Goal: Navigation & Orientation: Understand site structure

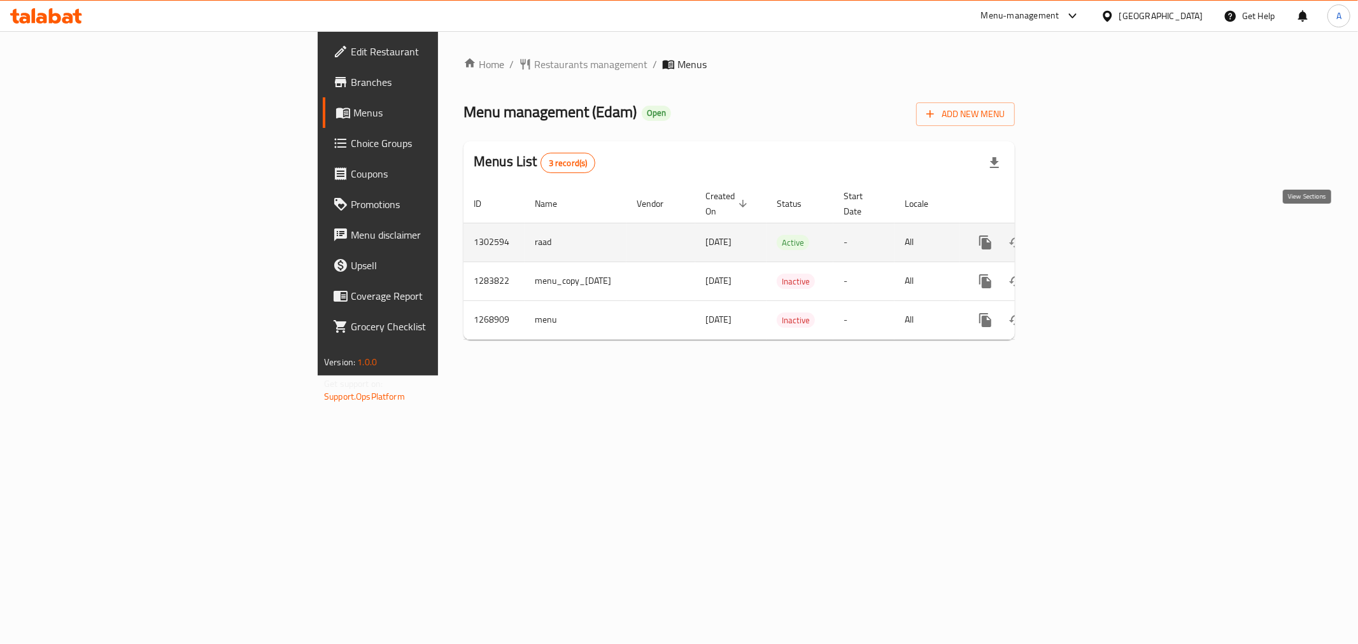
click at [1092, 229] on link "enhanced table" at bounding box center [1077, 242] width 31 height 31
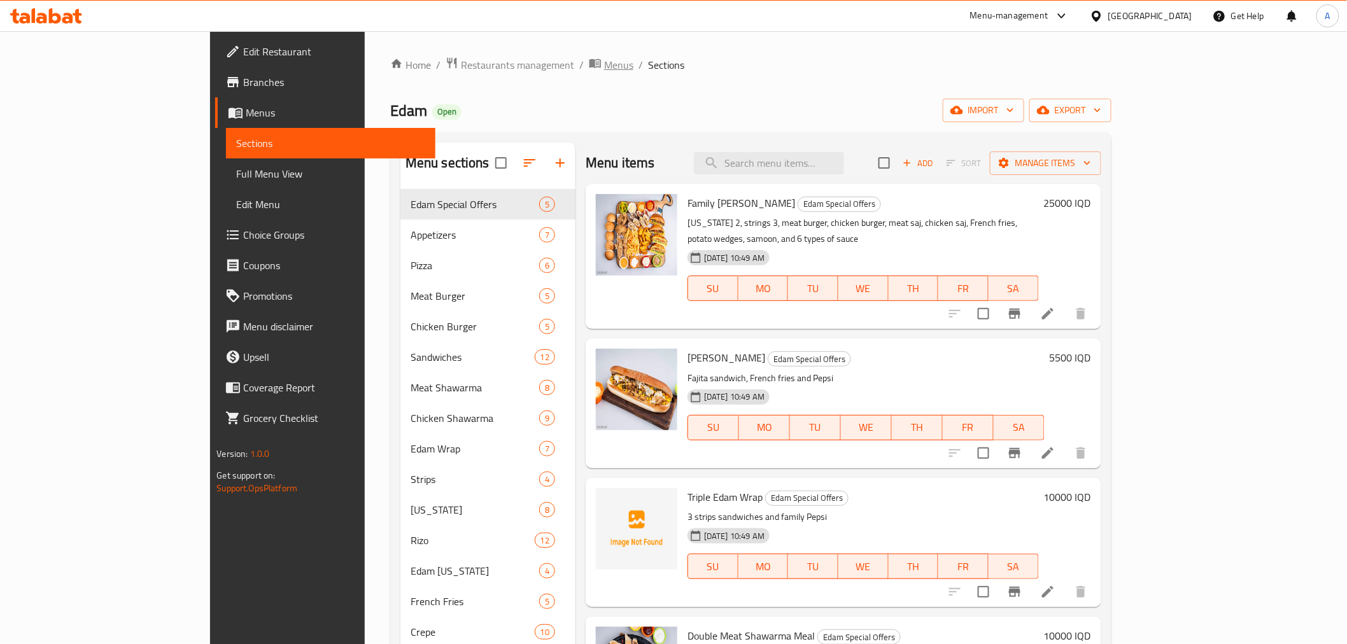
click at [604, 57] on span "Menus" at bounding box center [618, 64] width 29 height 15
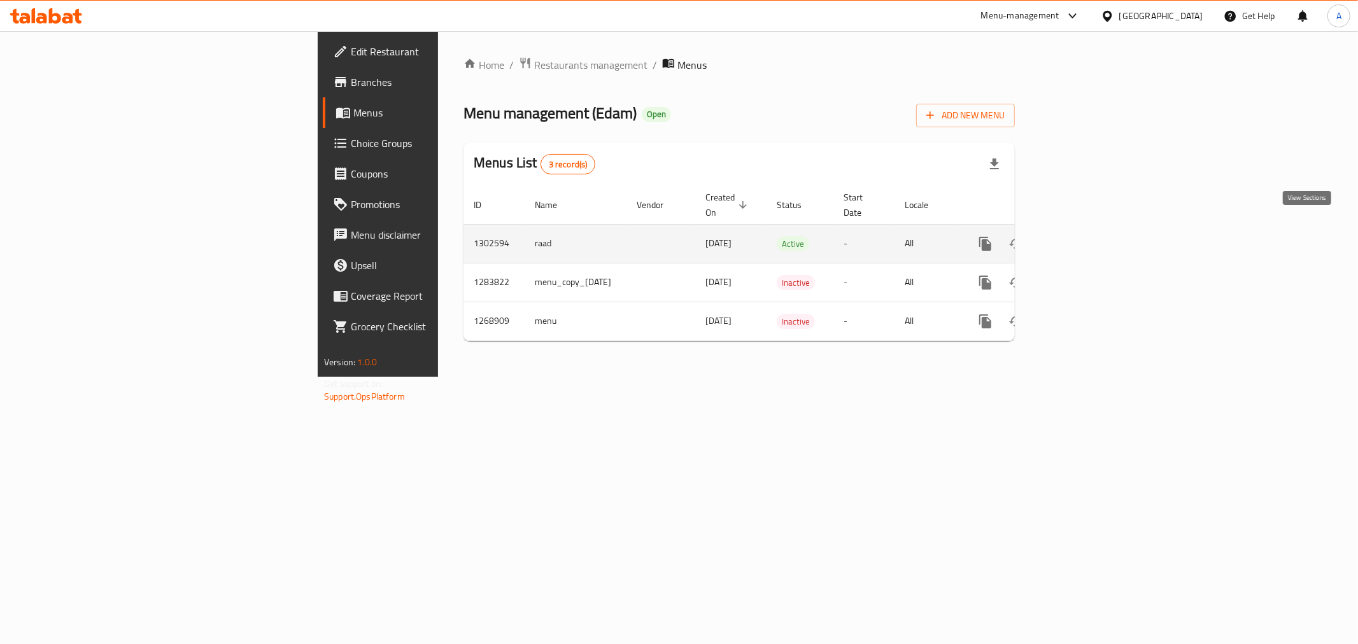
click at [1085, 236] on icon "enhanced table" at bounding box center [1076, 243] width 15 height 15
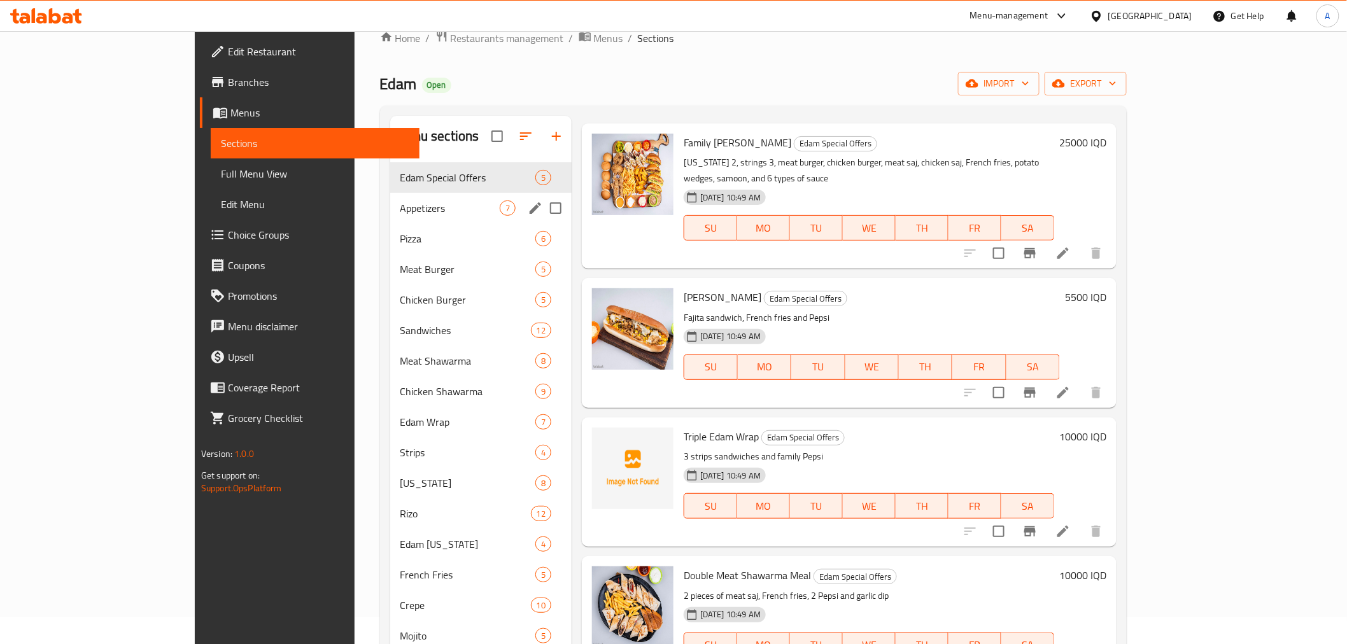
scroll to position [15, 0]
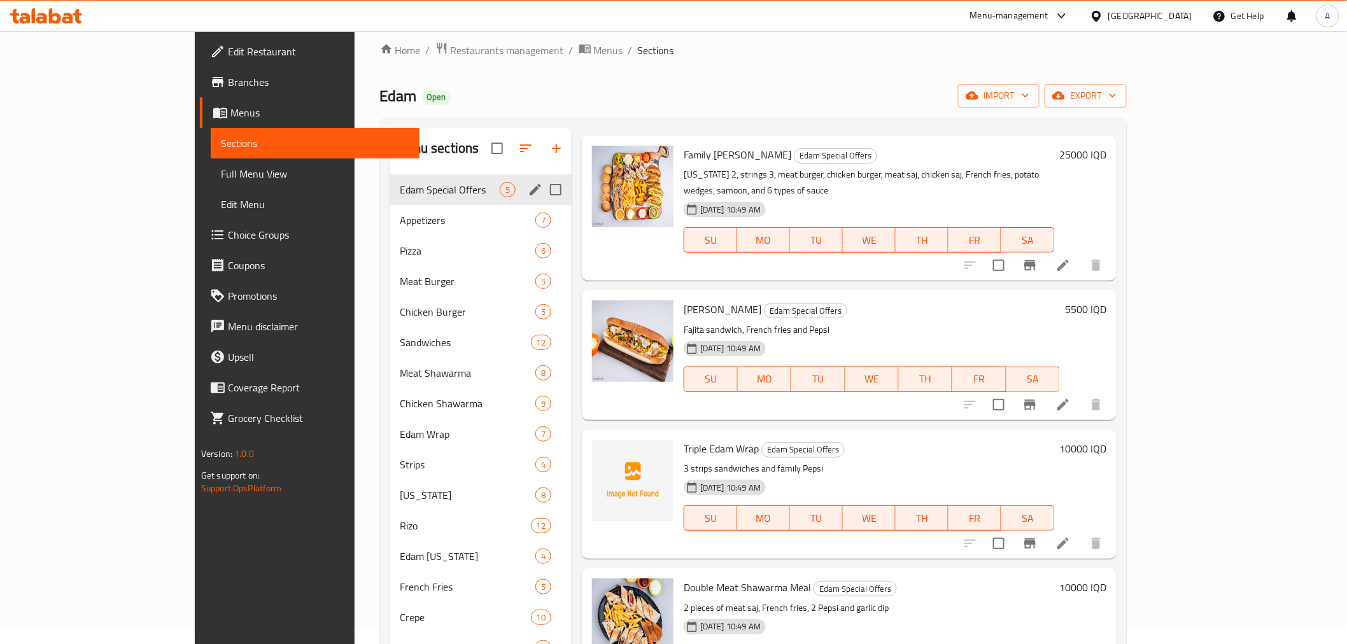
click at [400, 222] on span "Appetizers" at bounding box center [467, 220] width 135 height 15
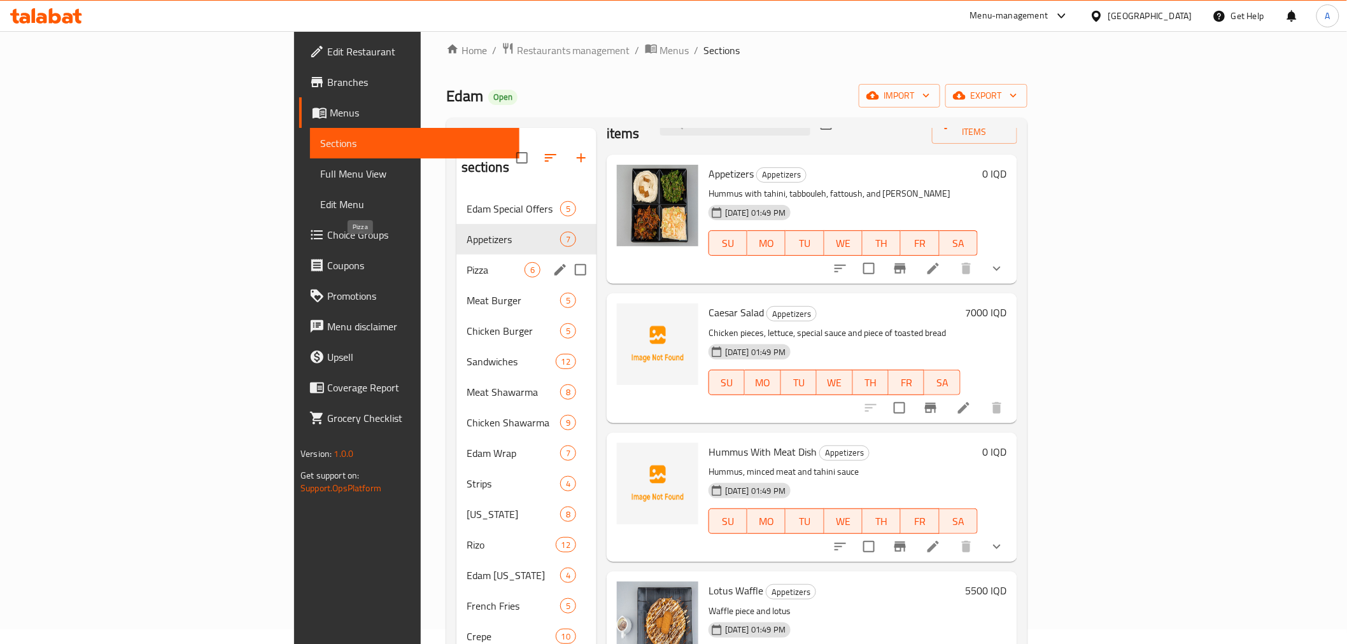
click at [467, 262] on span "Pizza" at bounding box center [496, 269] width 58 height 15
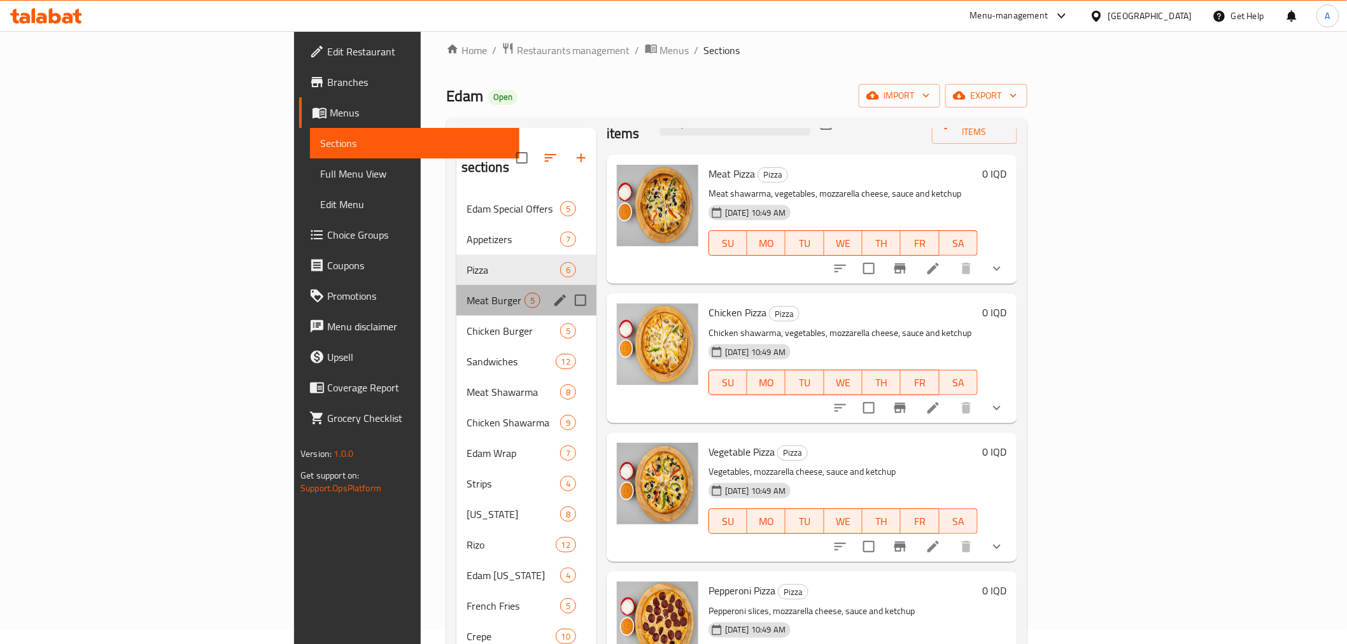
click at [456, 285] on div "Meat Burger 5" at bounding box center [526, 300] width 140 height 31
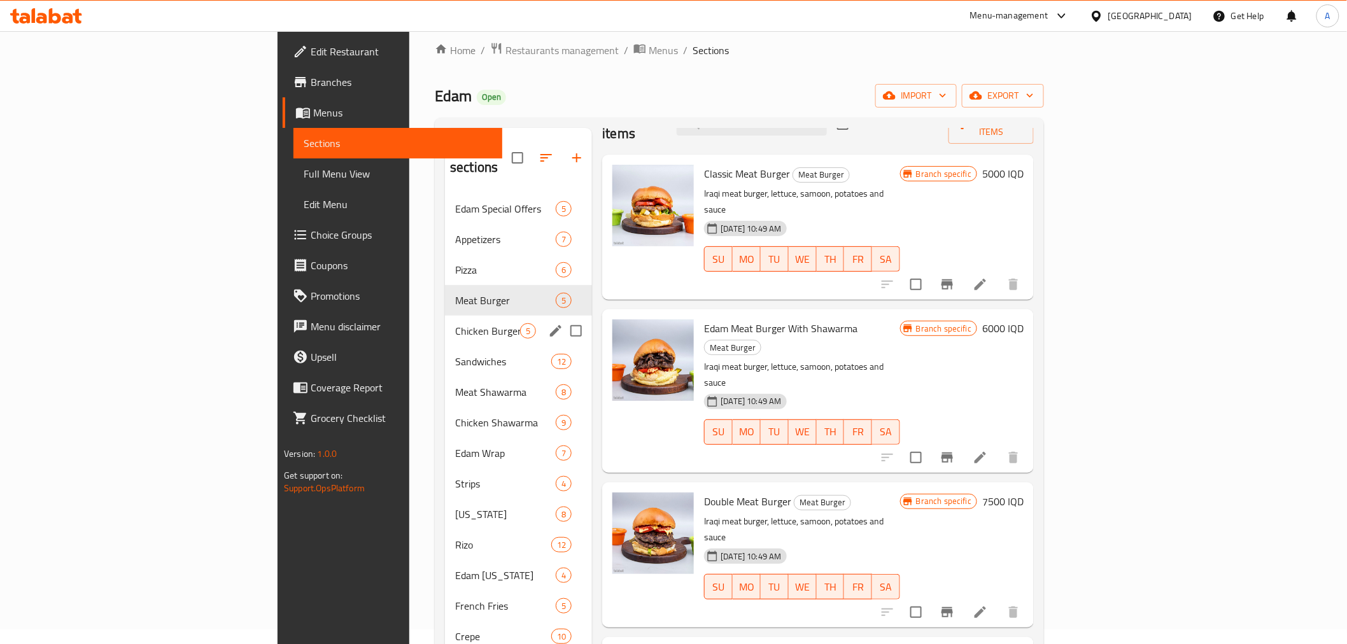
click at [445, 320] on div "Chicken Burger 5" at bounding box center [518, 331] width 147 height 31
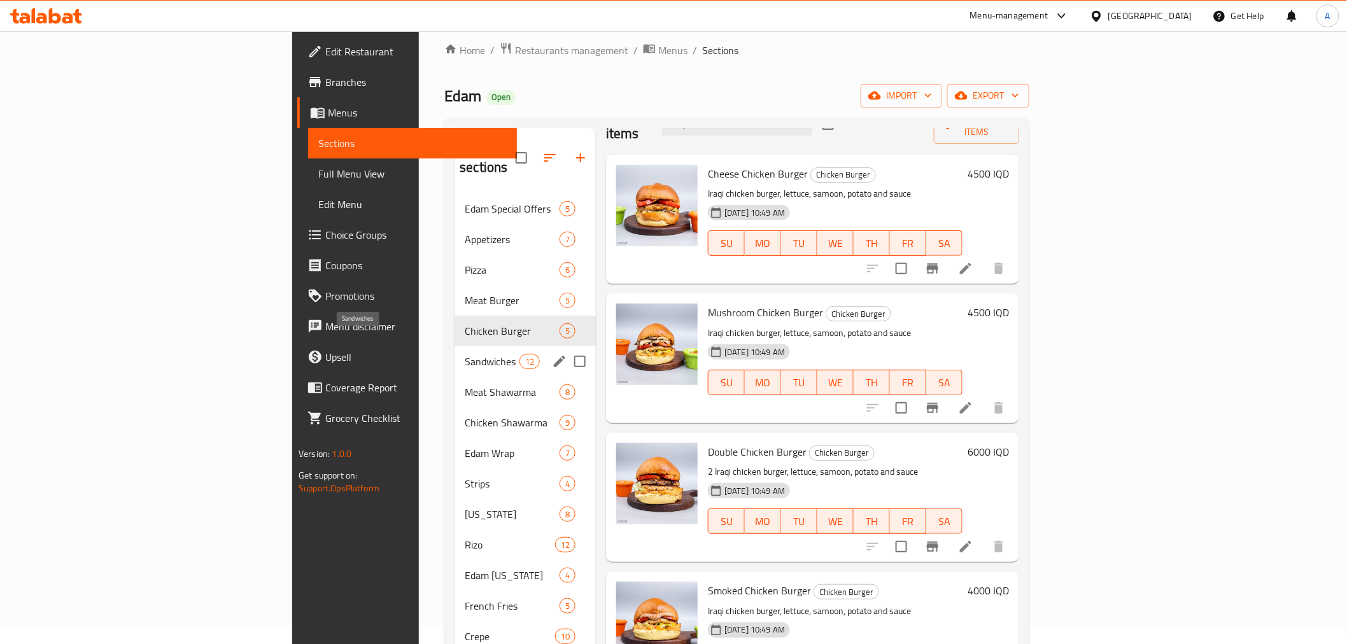
click at [465, 354] on span "Sandwiches" at bounding box center [492, 361] width 54 height 15
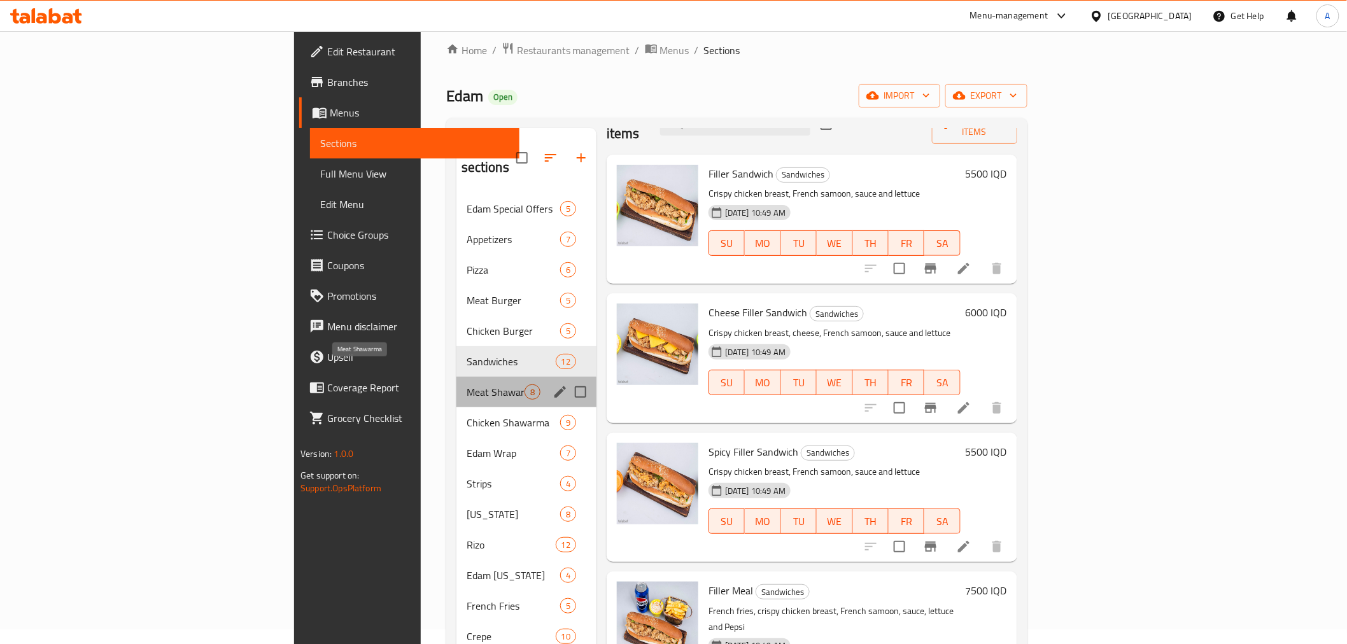
click at [467, 384] on span "Meat Shawarma" at bounding box center [496, 391] width 58 height 15
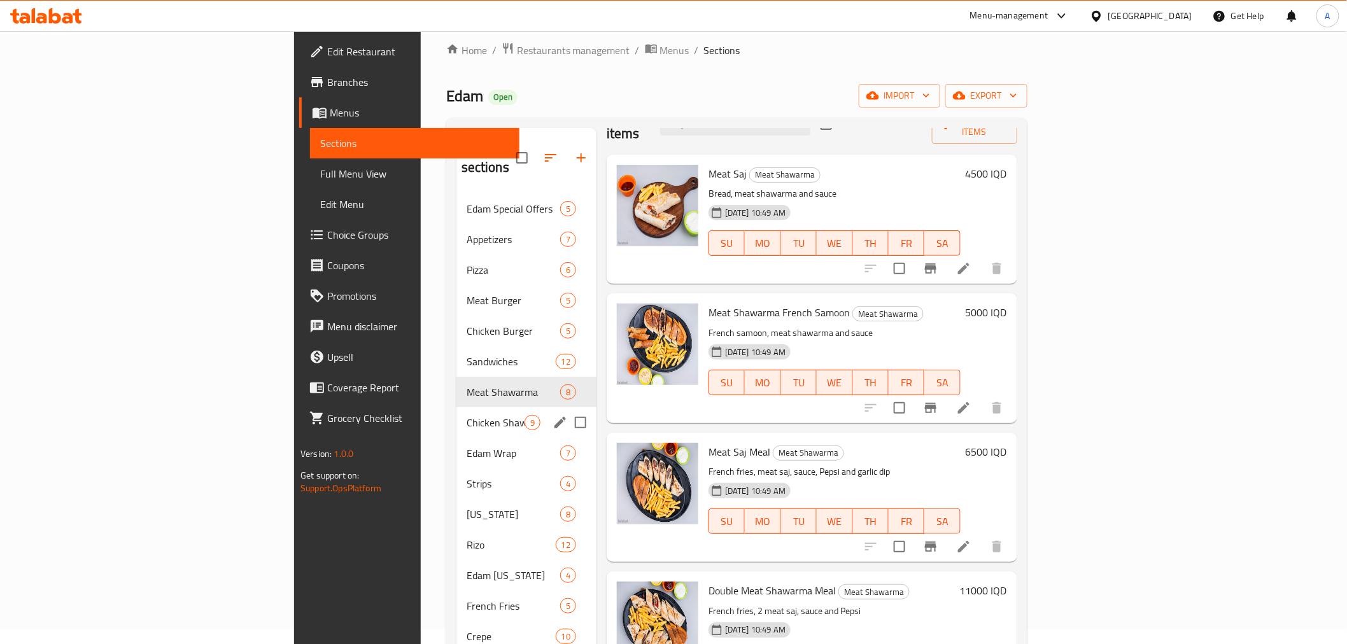
click at [456, 407] on div "Chicken Shawarma 9" at bounding box center [526, 422] width 140 height 31
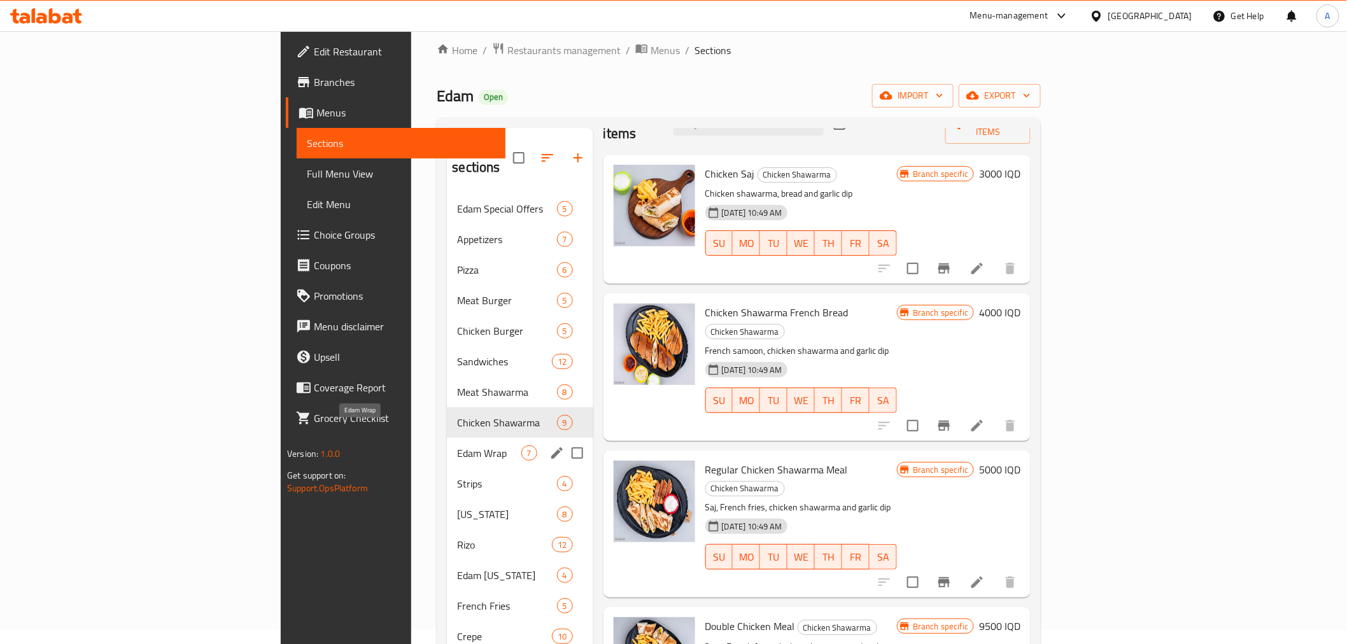
click at [457, 446] on span "Edam Wrap" at bounding box center [489, 453] width 64 height 15
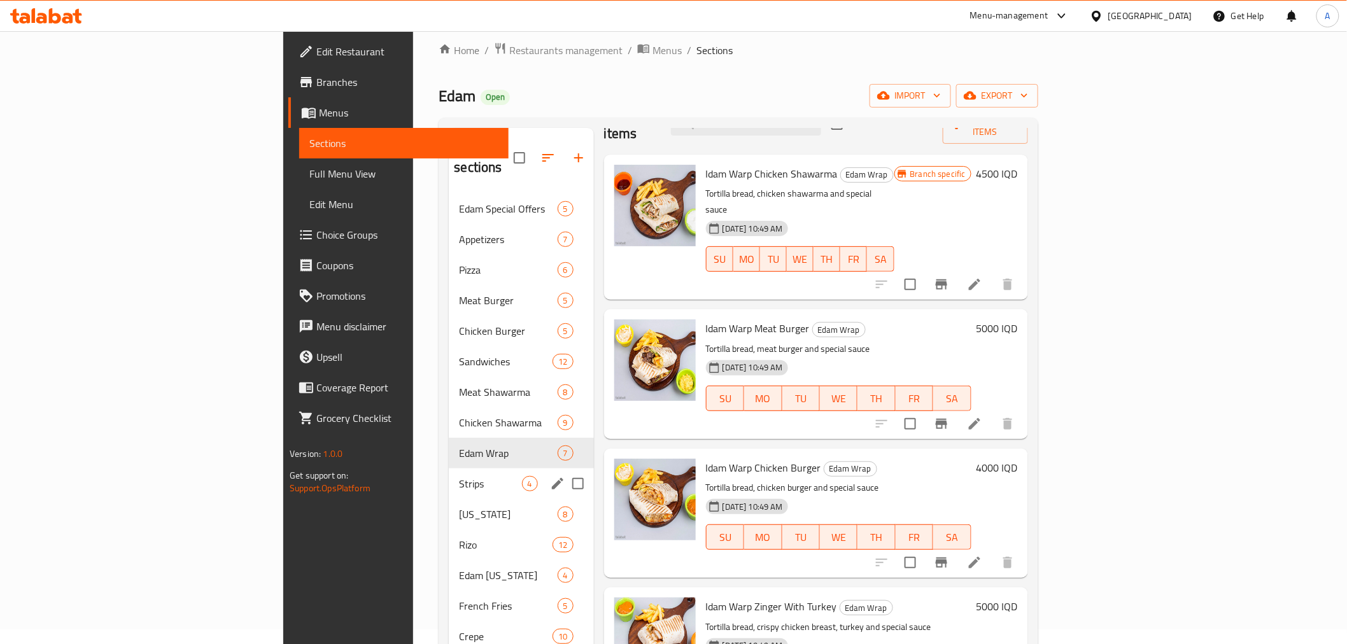
click at [449, 474] on div "Strips 4" at bounding box center [521, 484] width 144 height 31
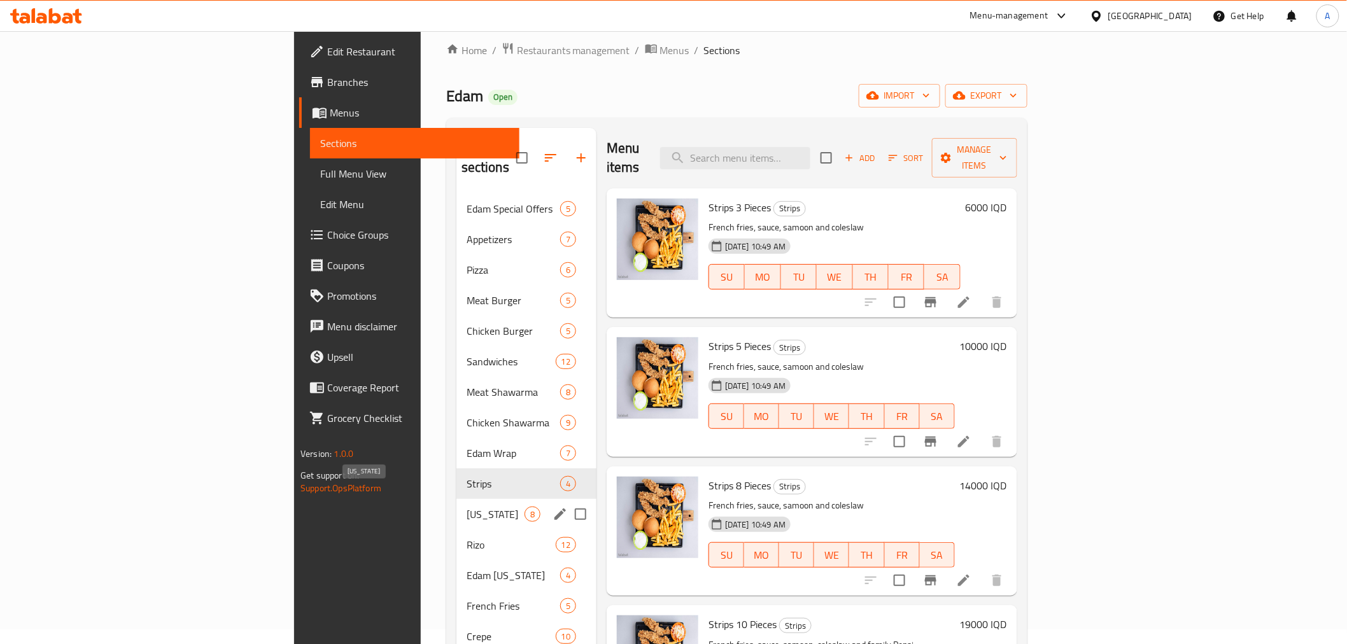
click at [467, 507] on span "[US_STATE]" at bounding box center [496, 514] width 58 height 15
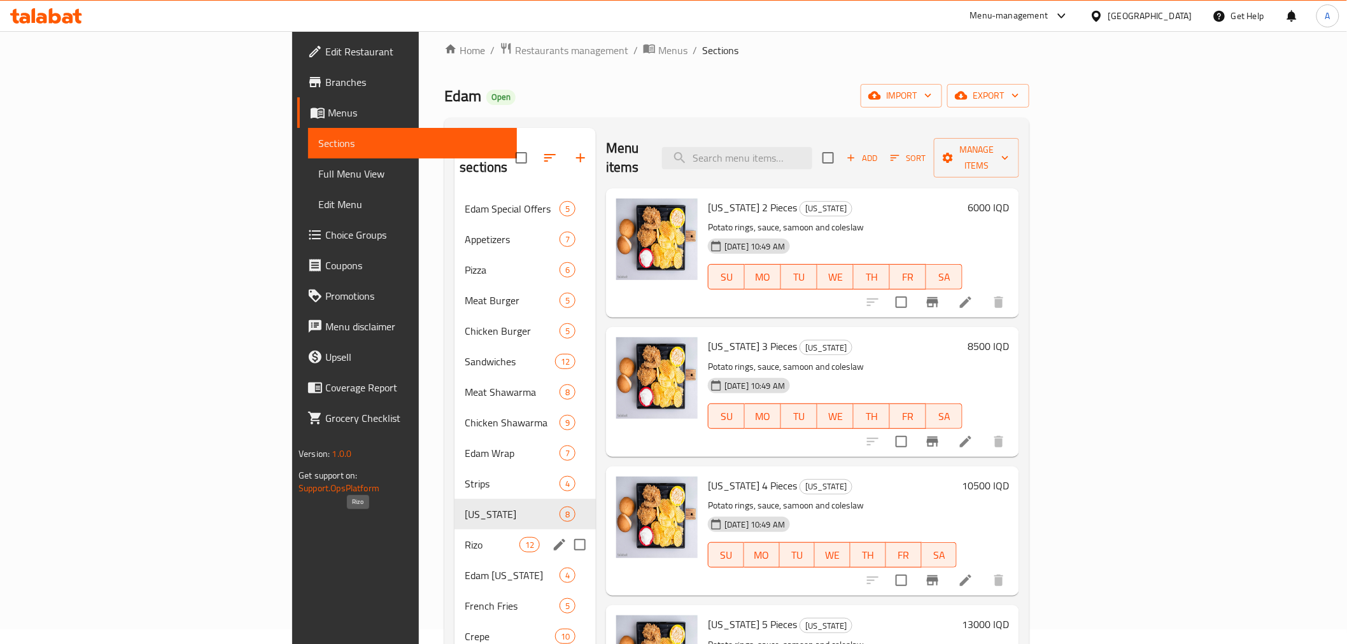
click at [465, 537] on span "Rizo" at bounding box center [492, 544] width 54 height 15
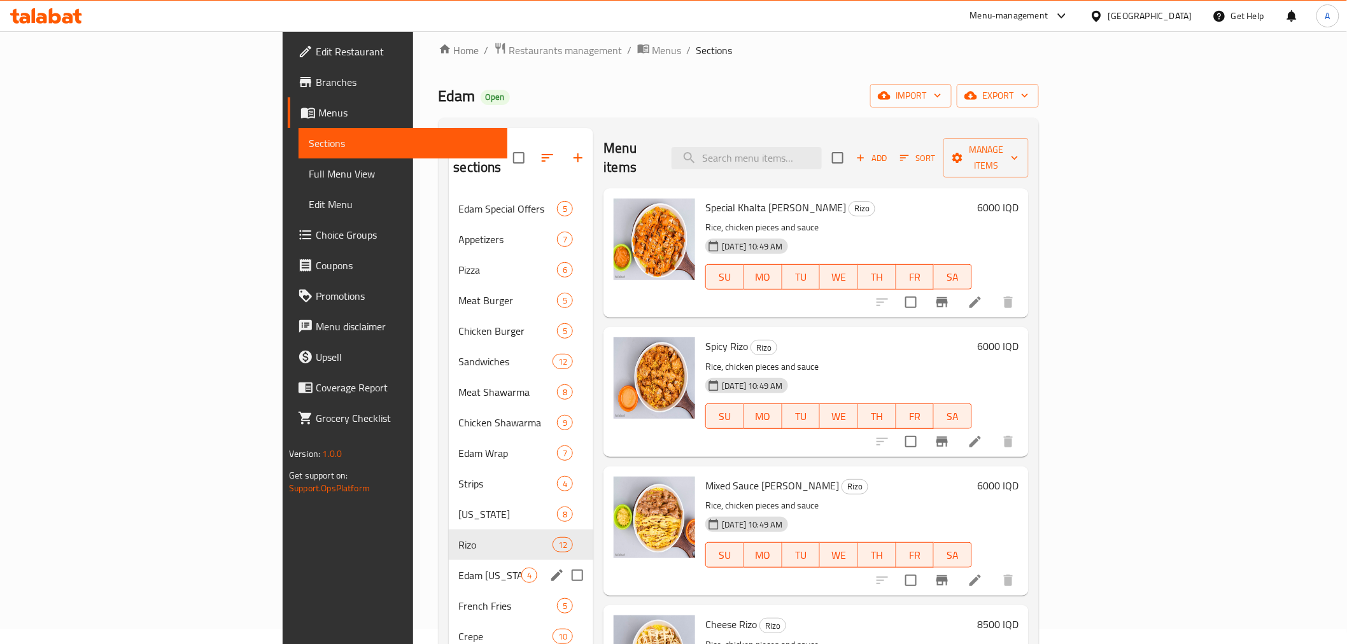
click at [449, 560] on div "Edam [US_STATE] 4" at bounding box center [521, 575] width 145 height 31
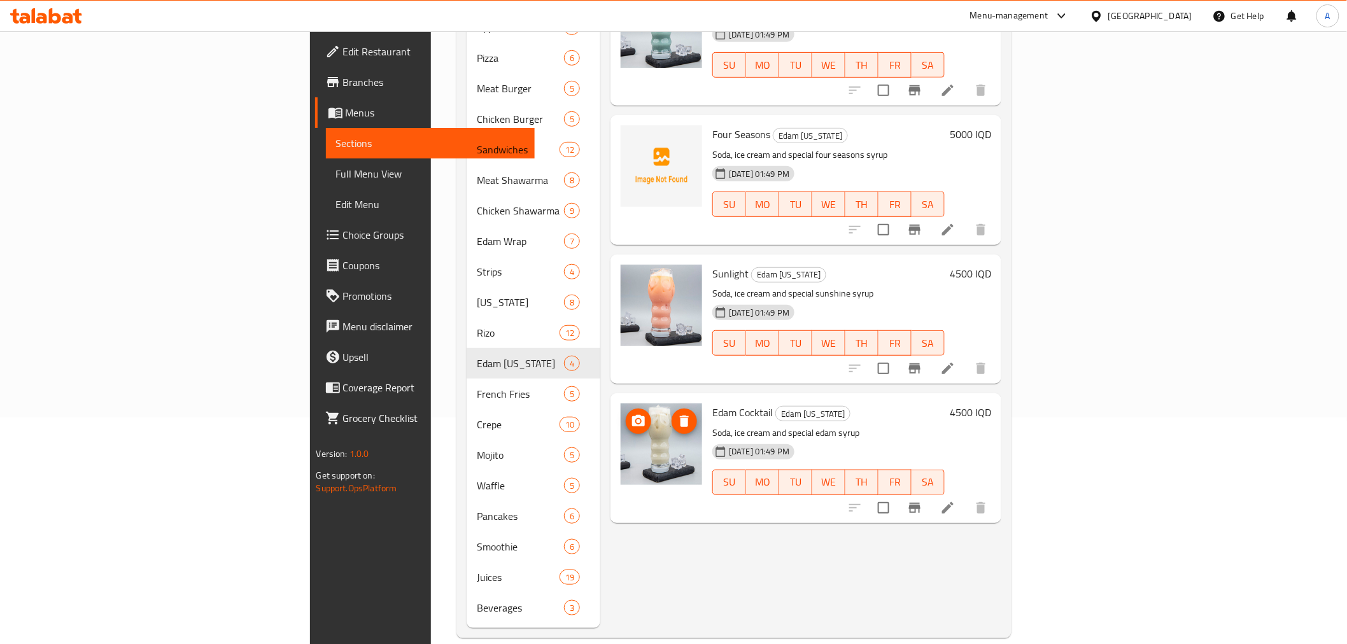
scroll to position [156, 0]
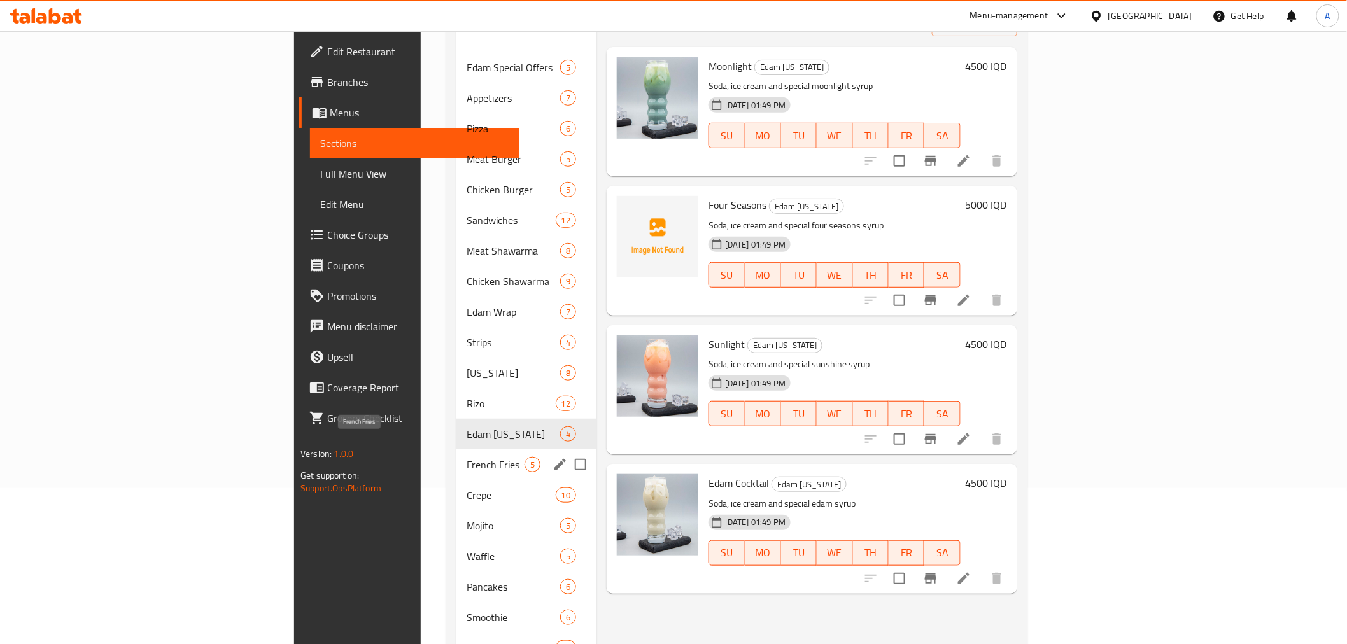
click at [467, 457] on span "French Fries" at bounding box center [496, 464] width 58 height 15
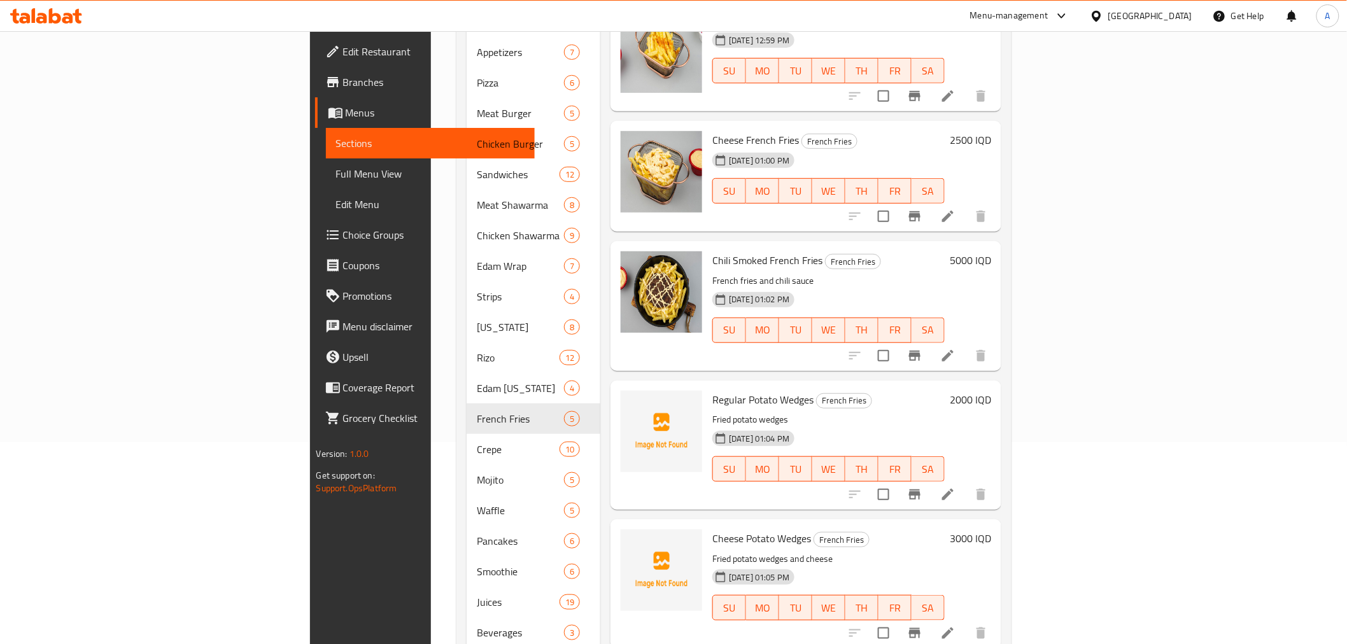
scroll to position [227, 0]
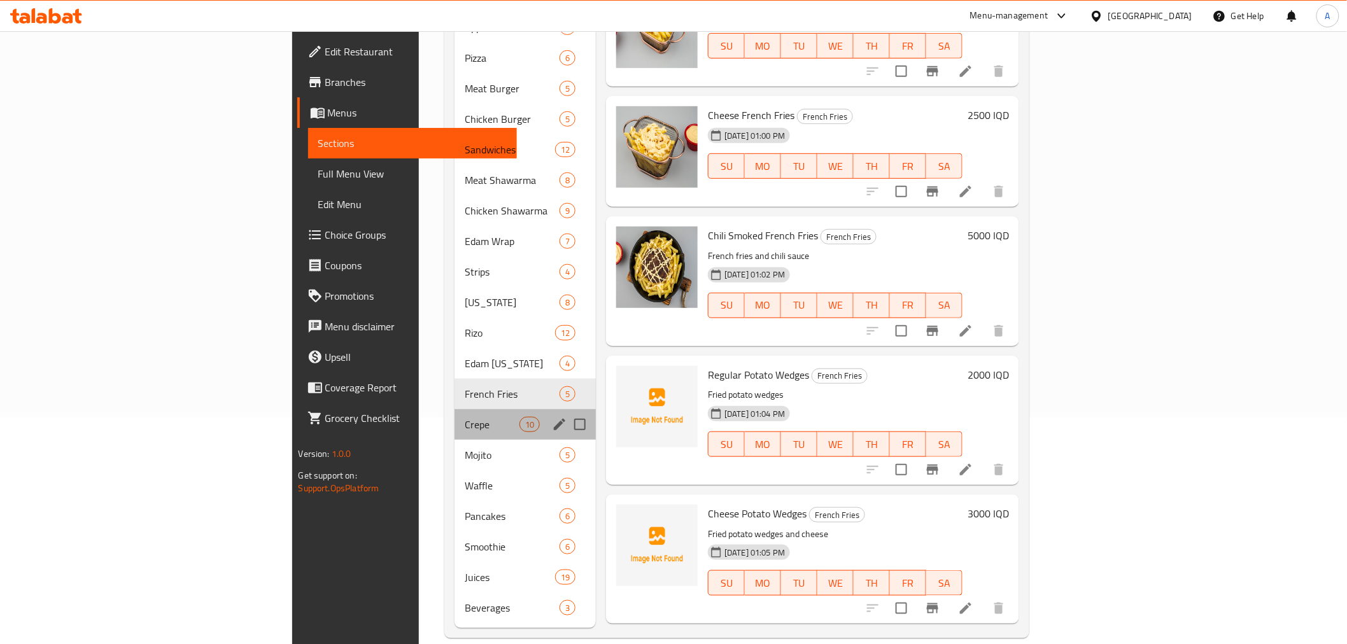
click at [455, 414] on div "Crepe 10" at bounding box center [525, 424] width 141 height 31
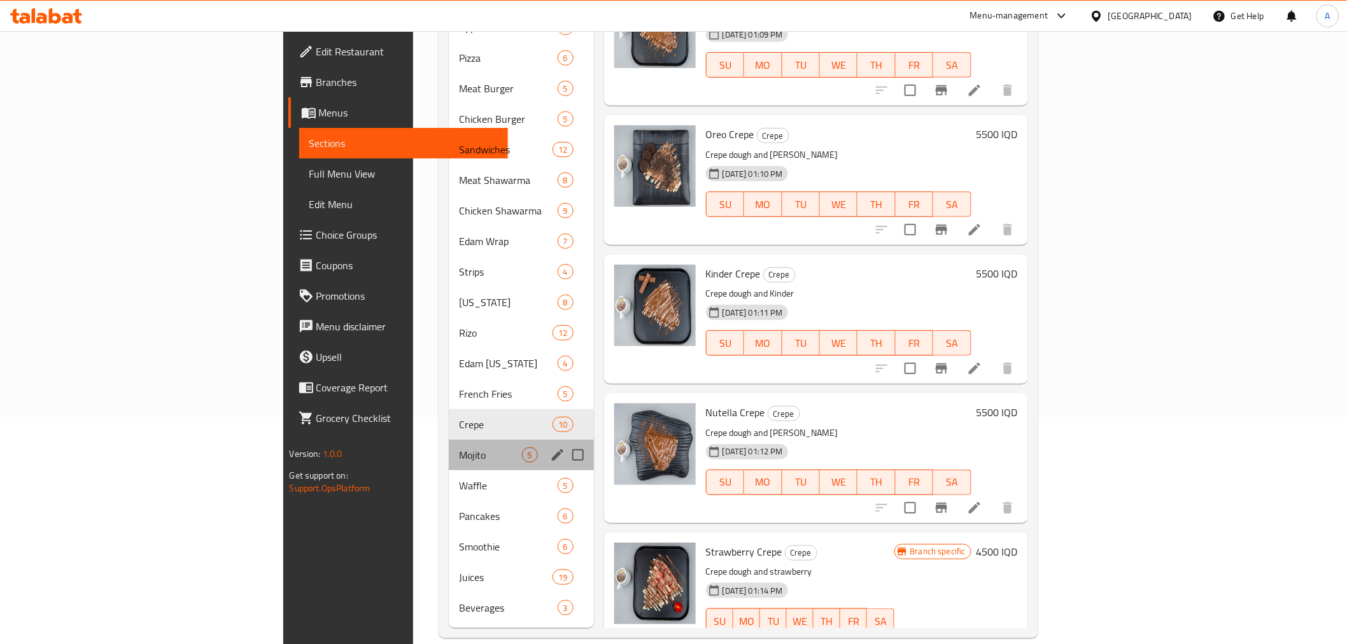
click at [449, 444] on div "Mojito 5" at bounding box center [521, 455] width 144 height 31
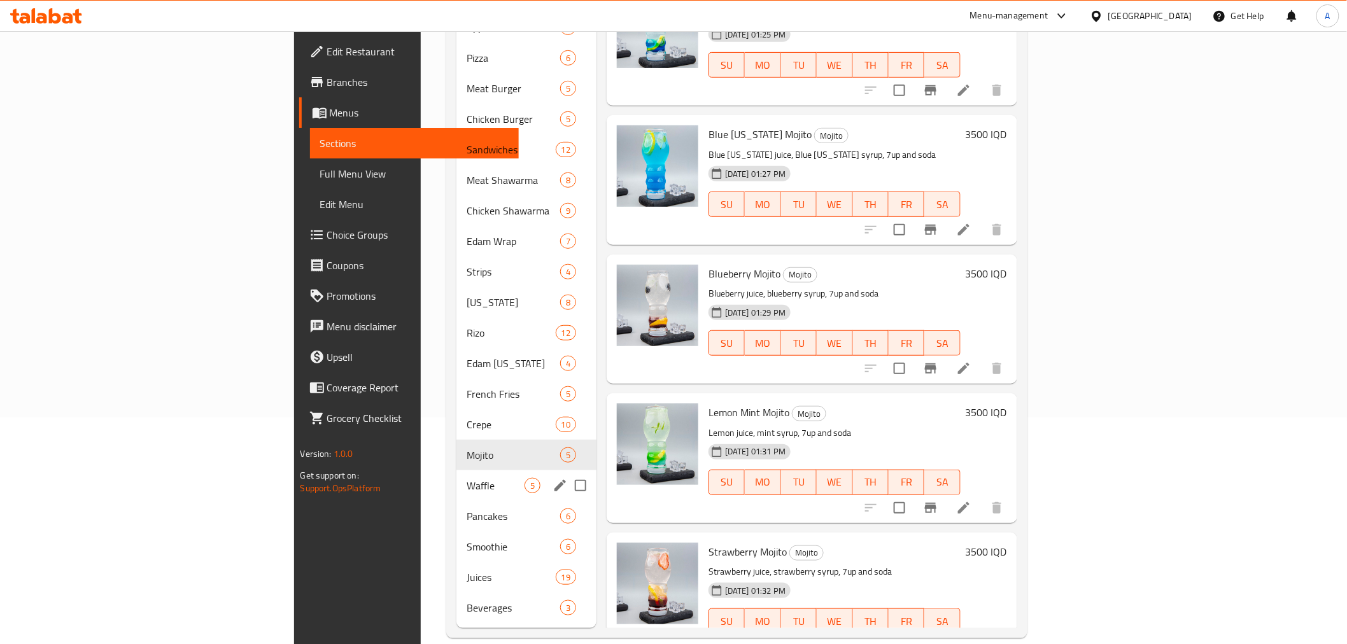
click at [456, 478] on div "Waffle 5" at bounding box center [526, 485] width 140 height 31
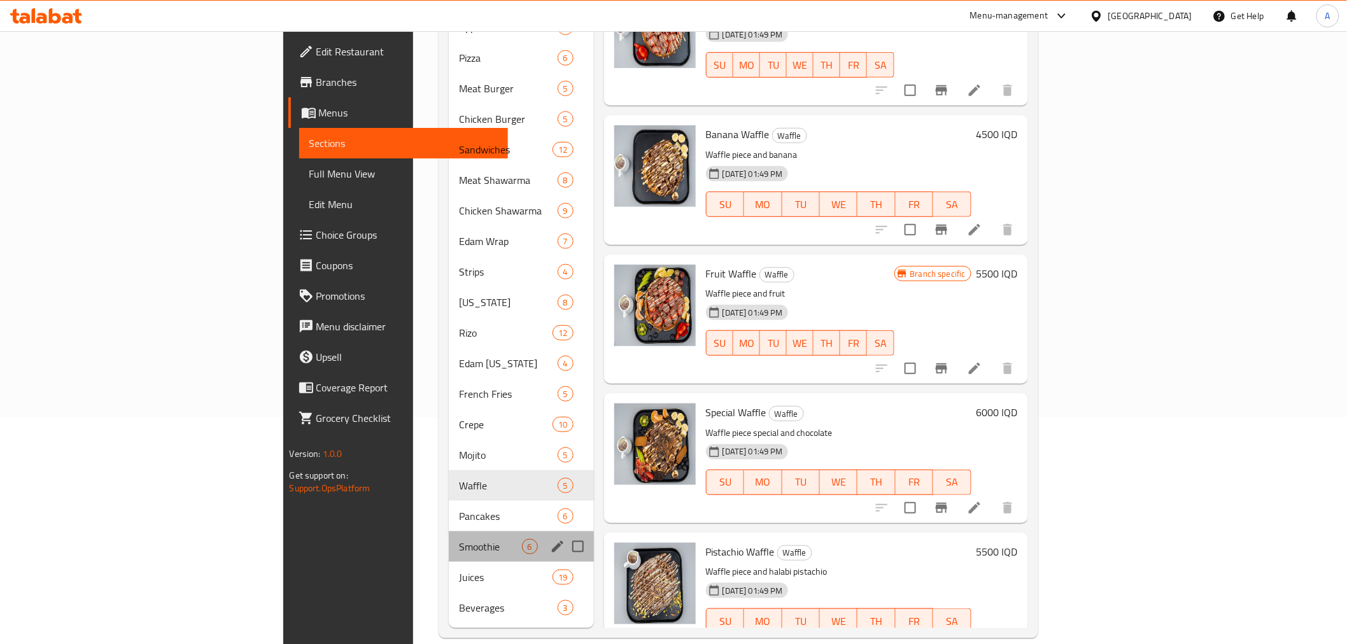
click at [449, 532] on div "Smoothie 6" at bounding box center [521, 547] width 144 height 31
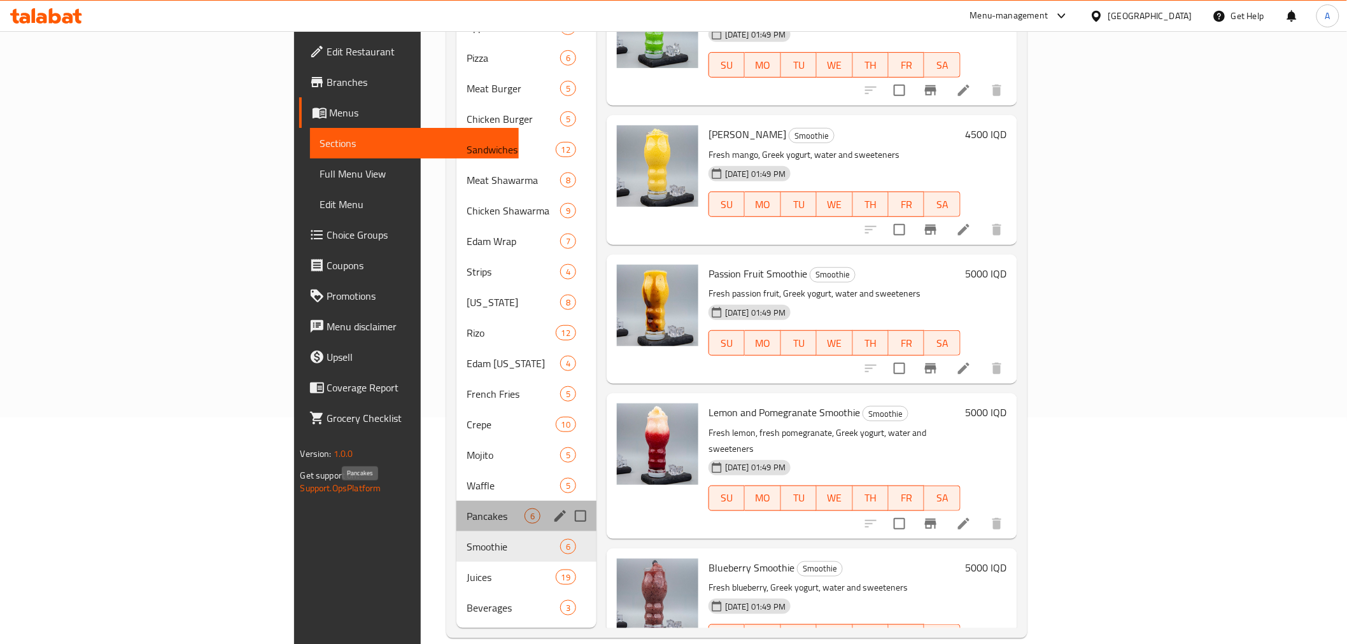
click at [467, 509] on span "Pancakes" at bounding box center [496, 516] width 58 height 15
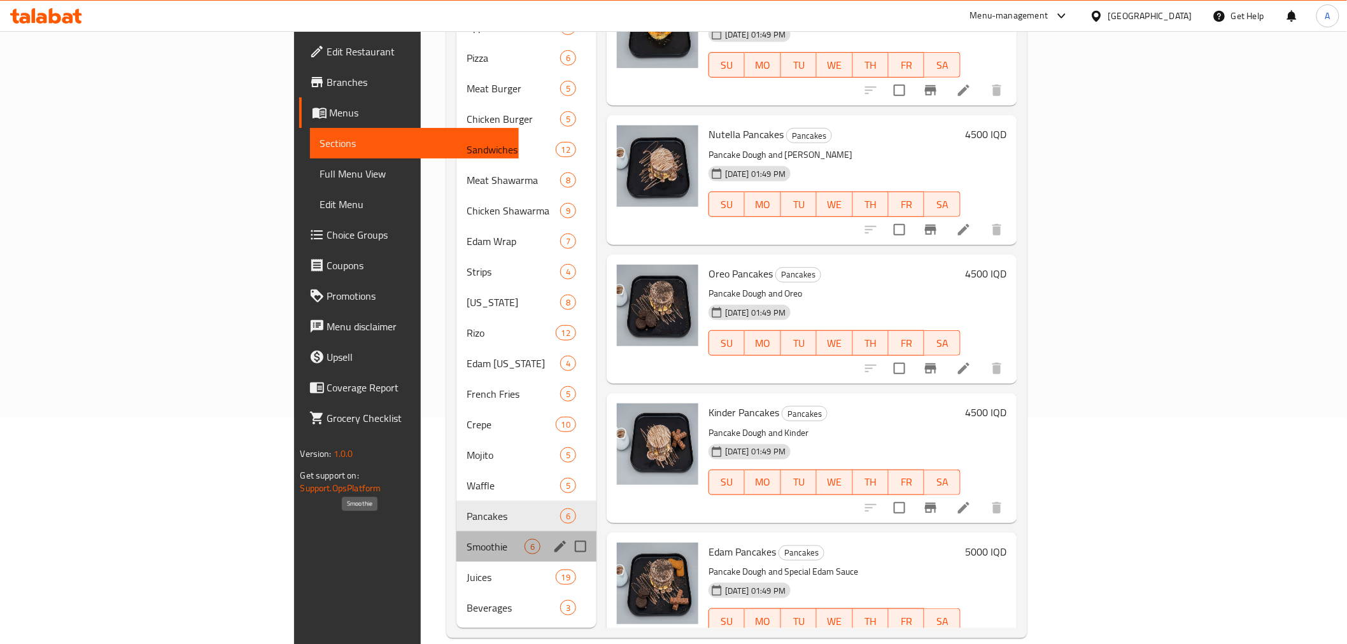
click at [467, 539] on span "Smoothie" at bounding box center [496, 546] width 58 height 15
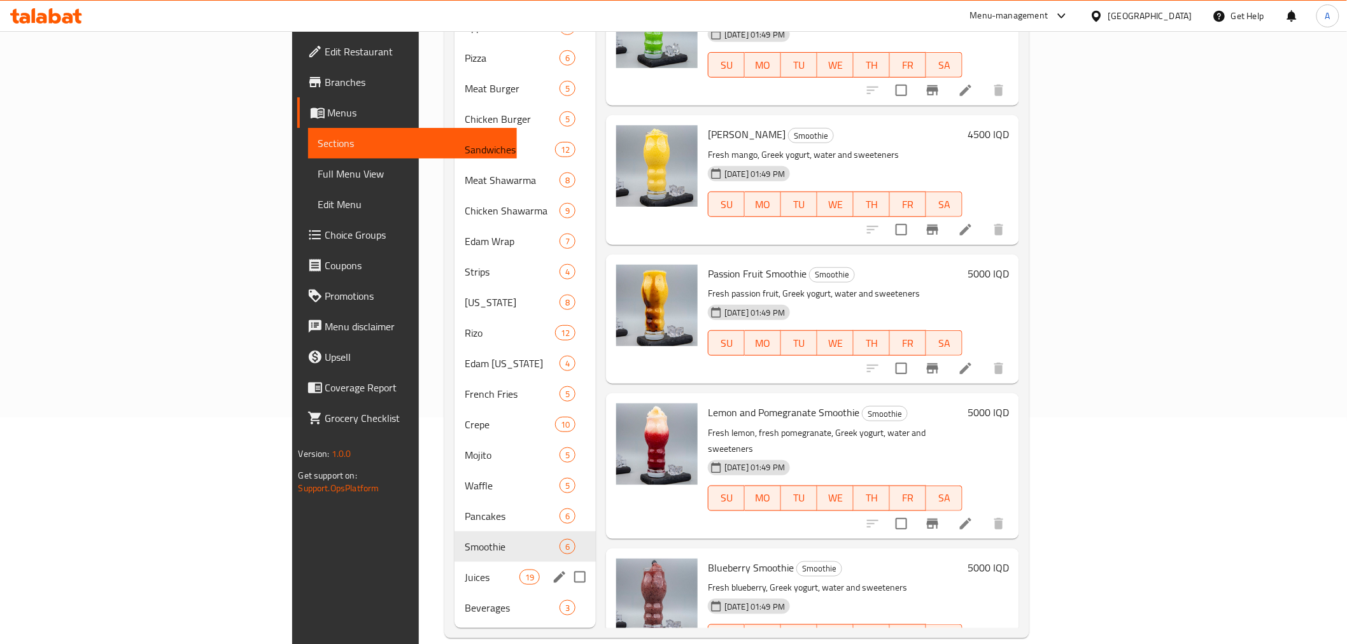
click at [455, 568] on div "Juices 19" at bounding box center [525, 577] width 141 height 31
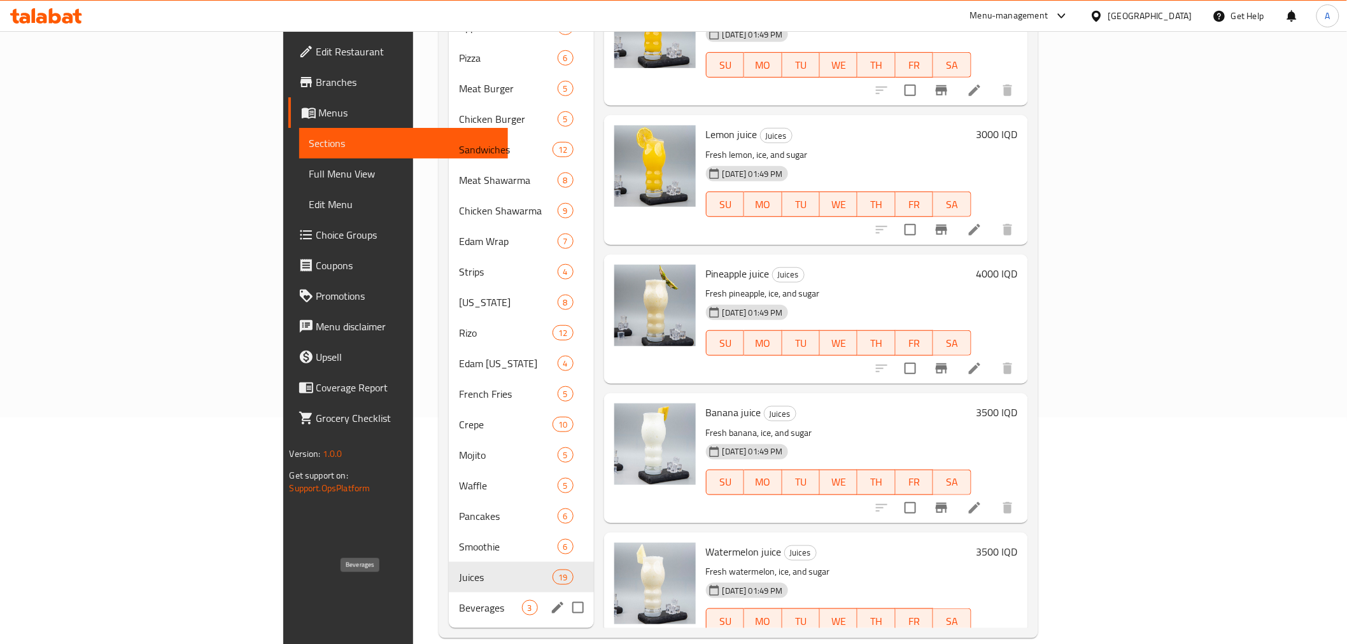
click at [459, 600] on span "Beverages" at bounding box center [490, 607] width 62 height 15
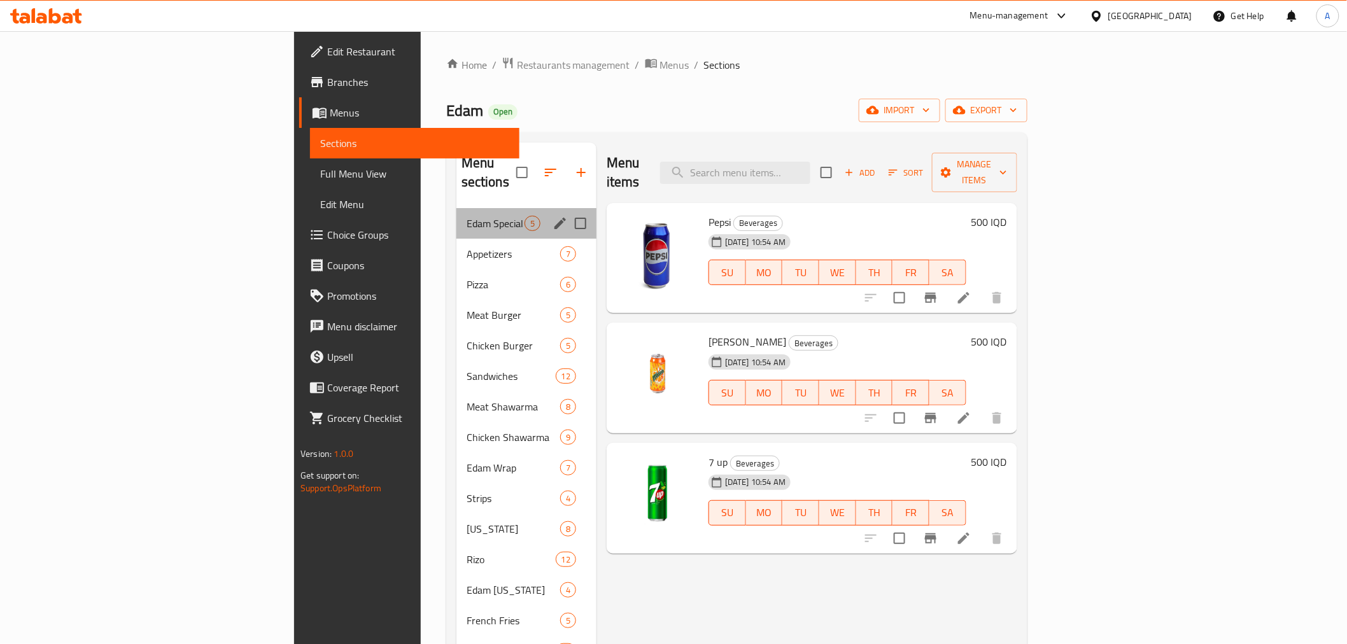
click at [456, 213] on div "Edam Special Offers 5" at bounding box center [526, 223] width 140 height 31
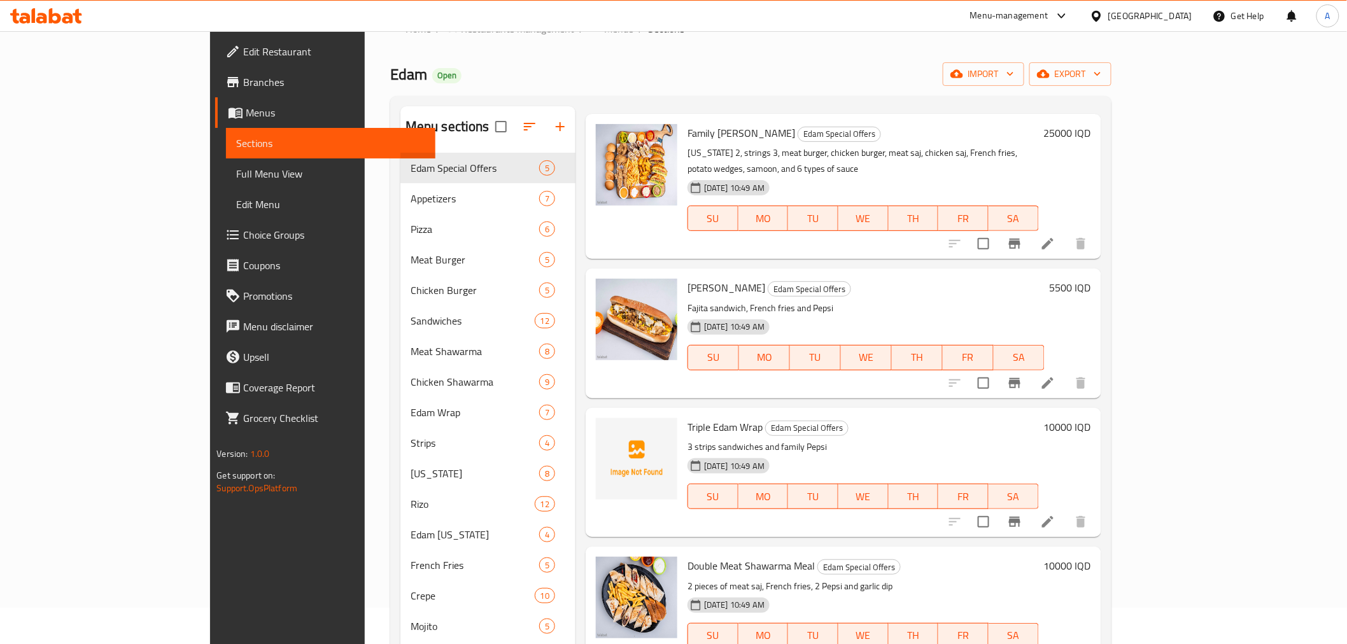
scroll to position [71, 0]
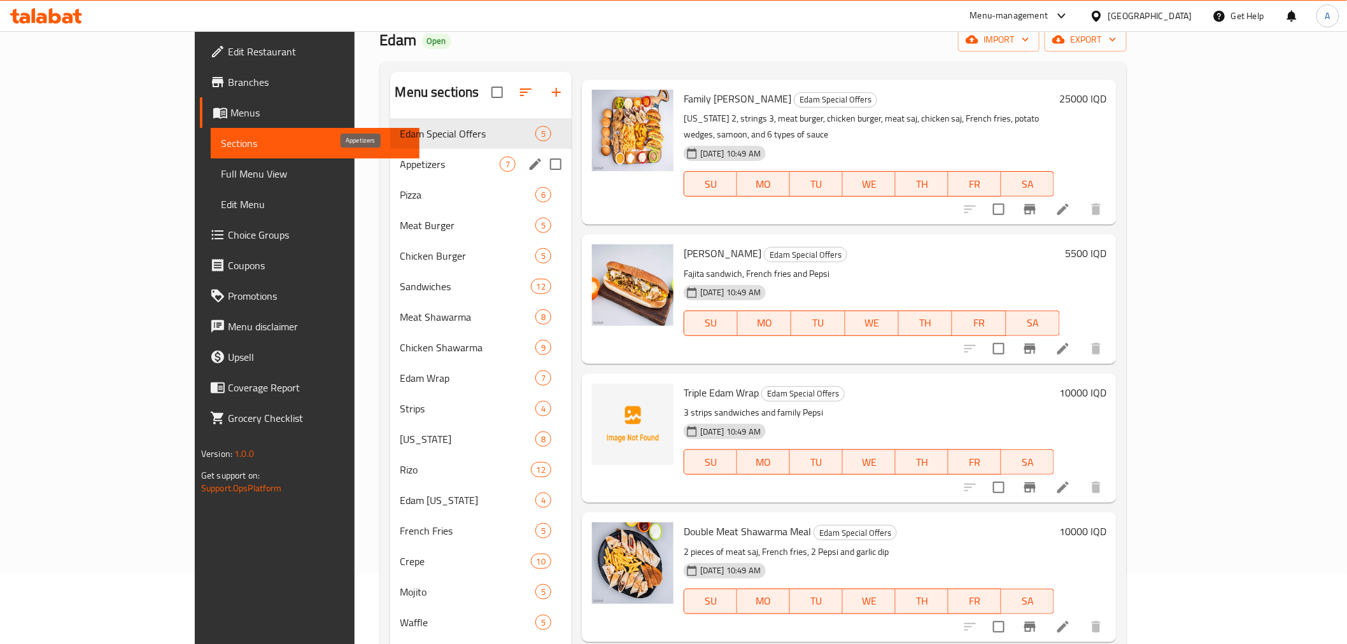
click at [400, 159] on span "Appetizers" at bounding box center [449, 164] width 99 height 15
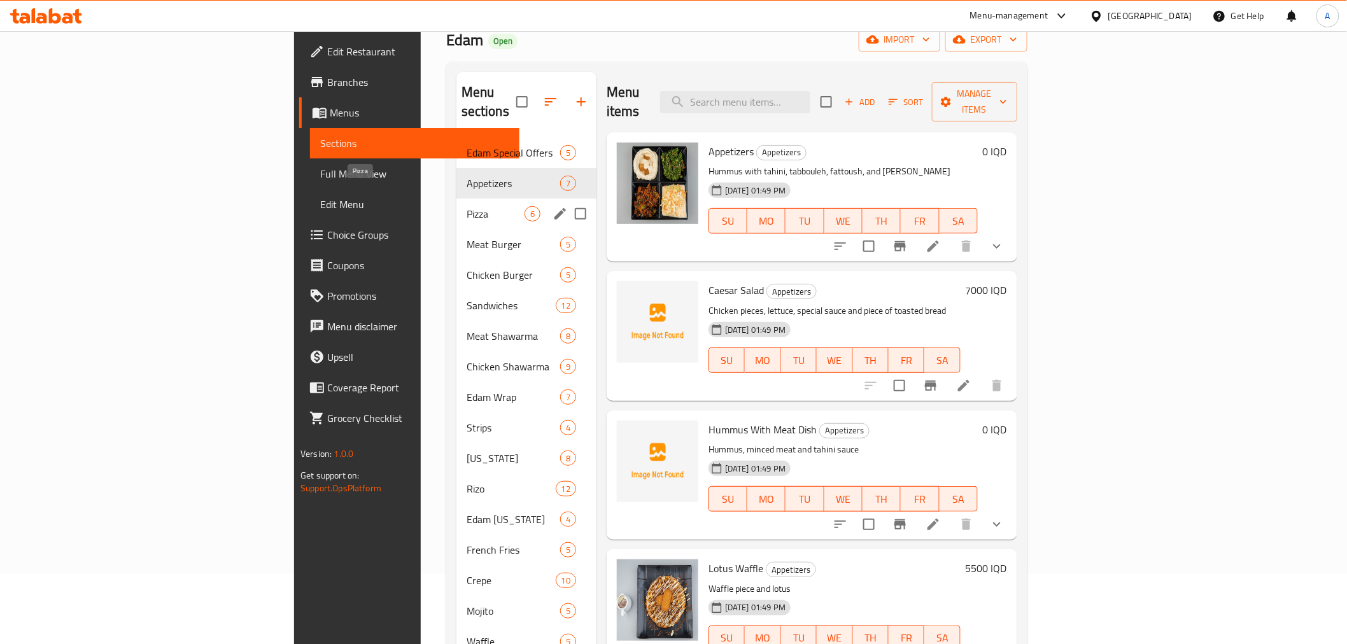
click at [467, 206] on span "Pizza" at bounding box center [496, 213] width 58 height 15
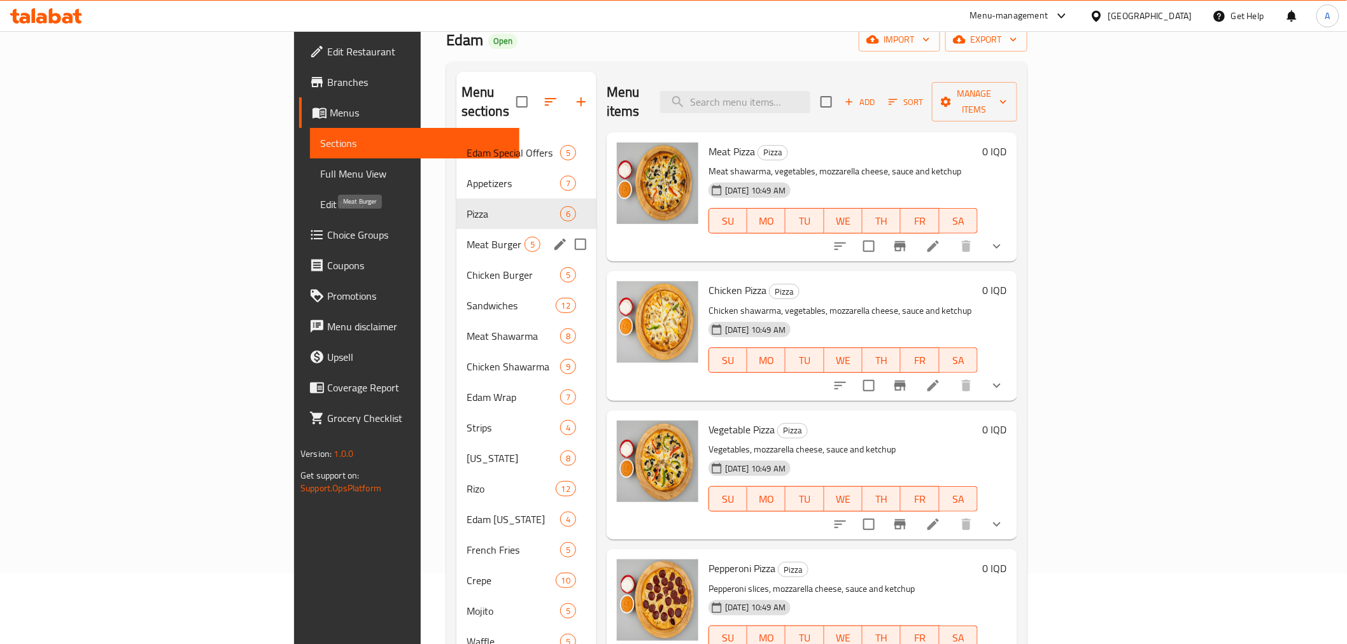
click at [467, 237] on span "Meat Burger" at bounding box center [496, 244] width 58 height 15
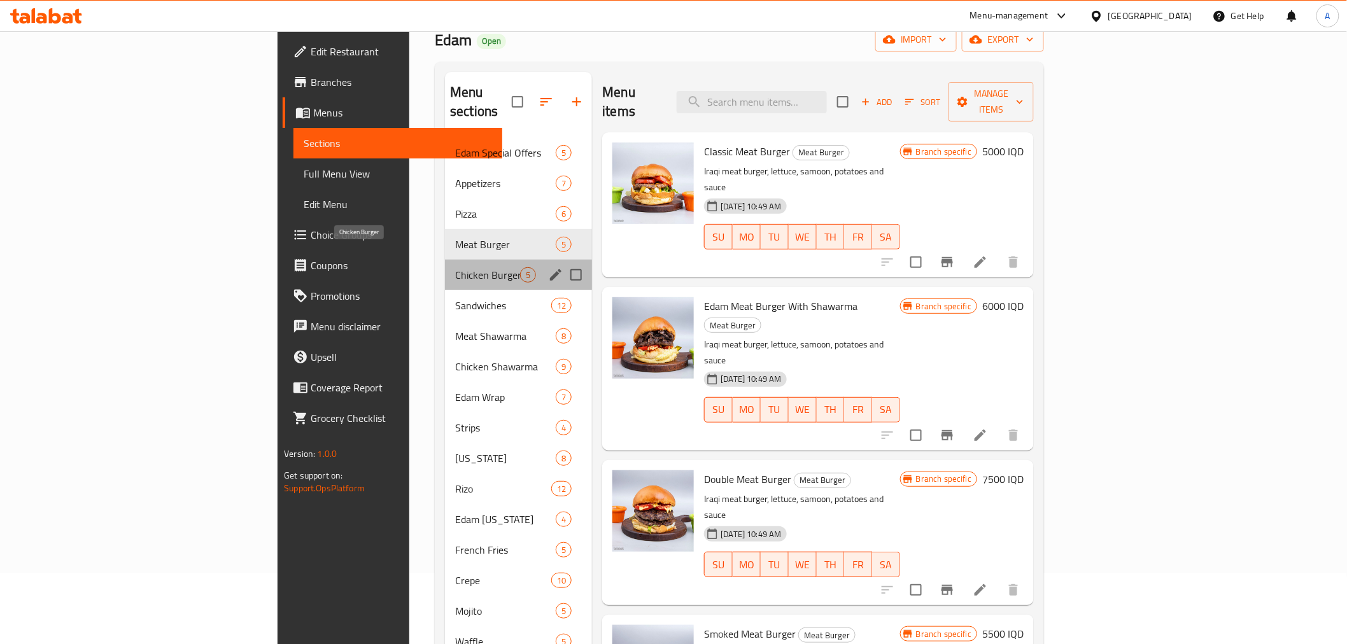
click at [455, 267] on span "Chicken Burger" at bounding box center [487, 274] width 65 height 15
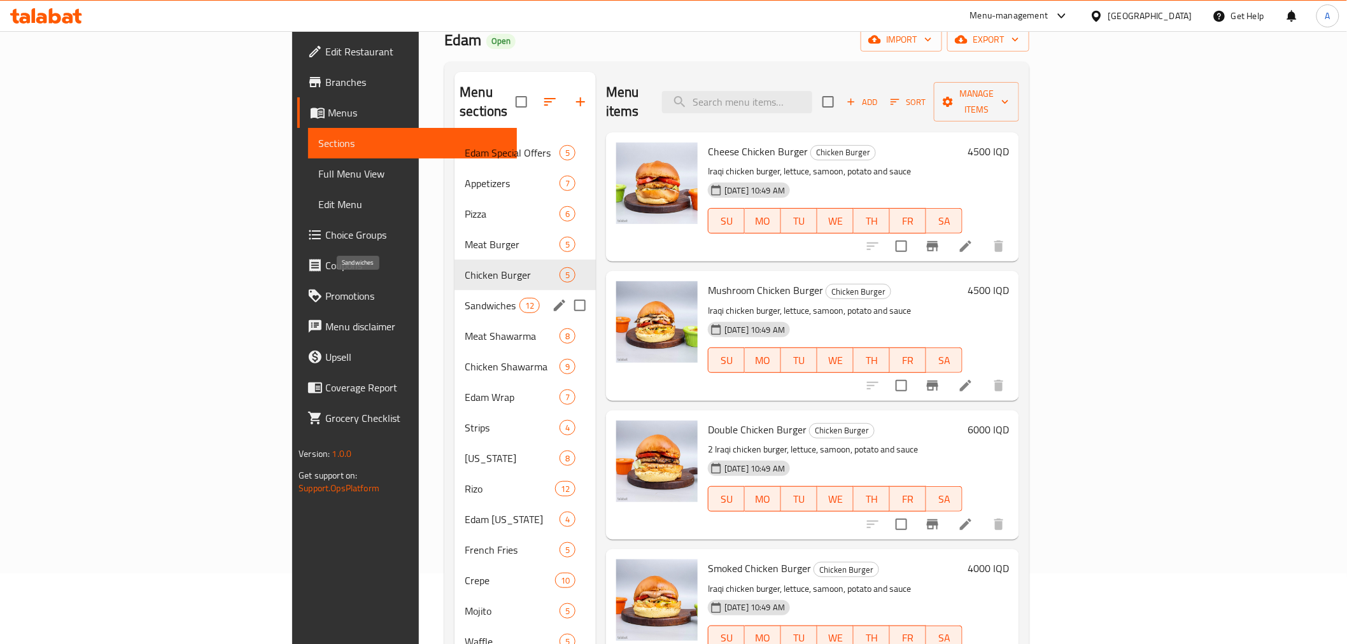
click at [465, 298] on span "Sandwiches" at bounding box center [492, 305] width 54 height 15
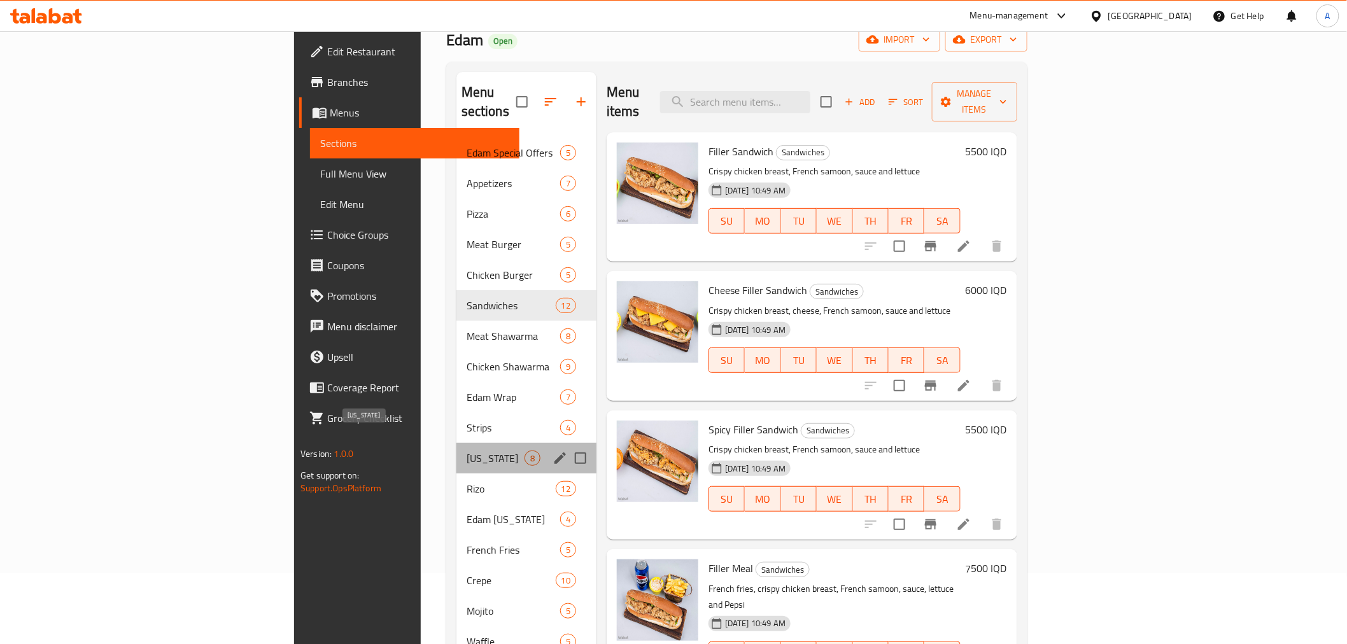
click at [467, 451] on span "[US_STATE]" at bounding box center [496, 458] width 58 height 15
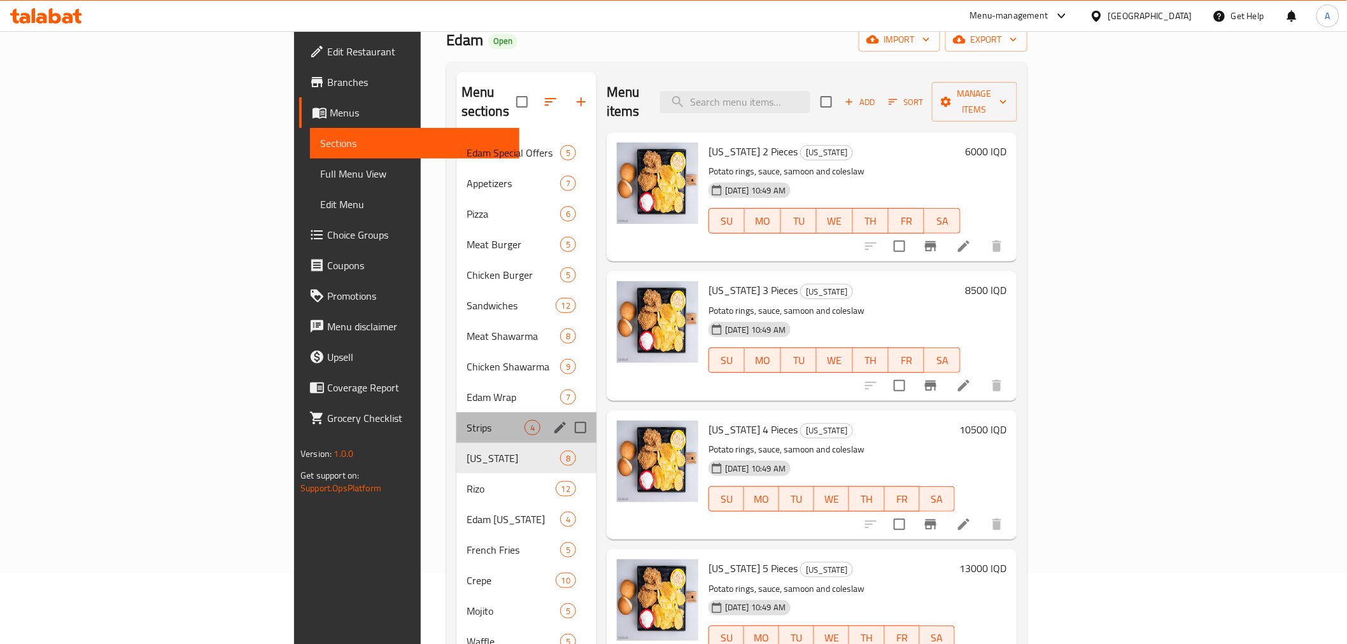
click at [456, 412] on div "Strips 4" at bounding box center [526, 427] width 140 height 31
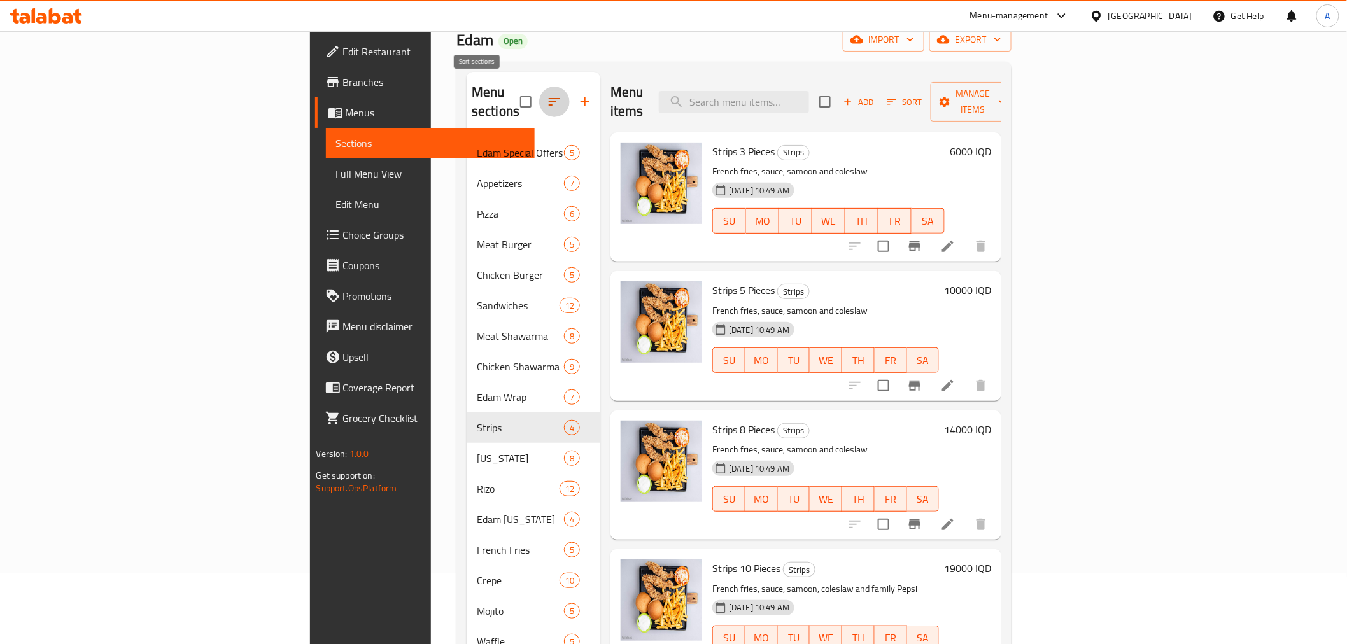
click at [539, 87] on button "button" at bounding box center [554, 102] width 31 height 31
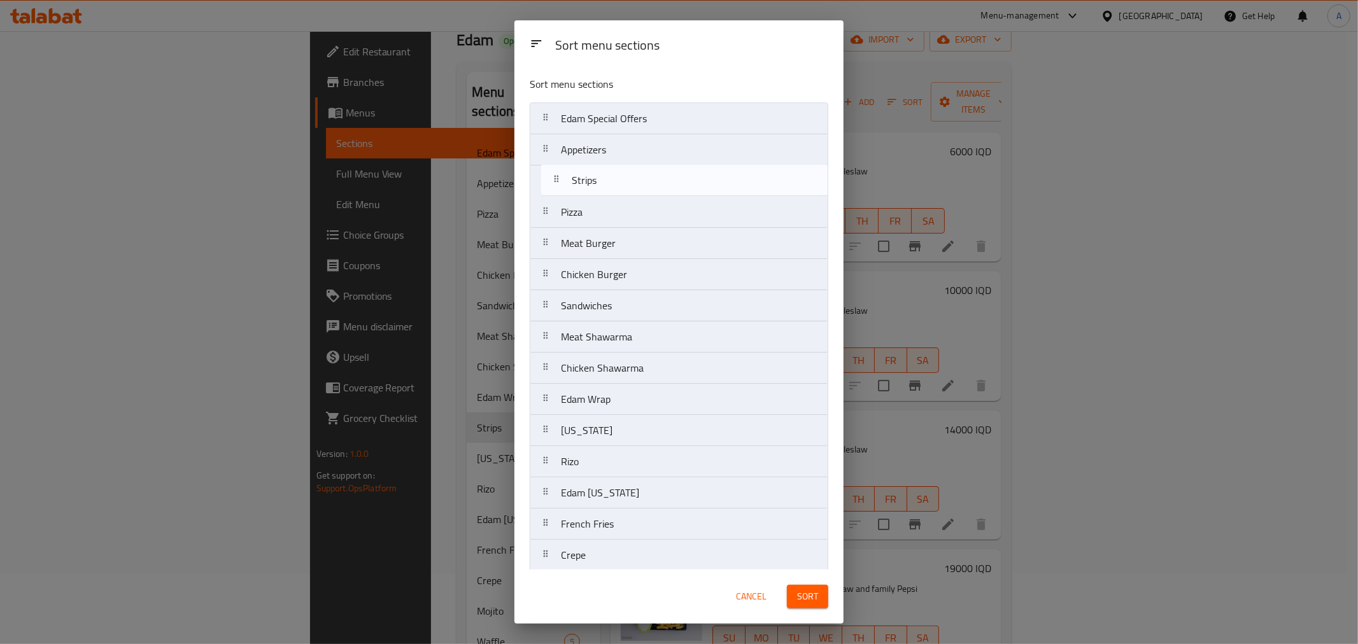
drag, startPoint x: 616, startPoint y: 405, endPoint x: 627, endPoint y: 178, distance: 227.5
click at [627, 178] on nav "Edam Special Offers Appetizers Pizza Meat Burger Chicken Burger Sandwiches Meat…" at bounding box center [679, 430] width 299 height 656
drag, startPoint x: 607, startPoint y: 441, endPoint x: 621, endPoint y: 177, distance: 264.5
click at [621, 177] on nav "Edam Special Offers Appetizers Strips Pizza Meat Burger Chicken Burger Sandwich…" at bounding box center [679, 430] width 299 height 656
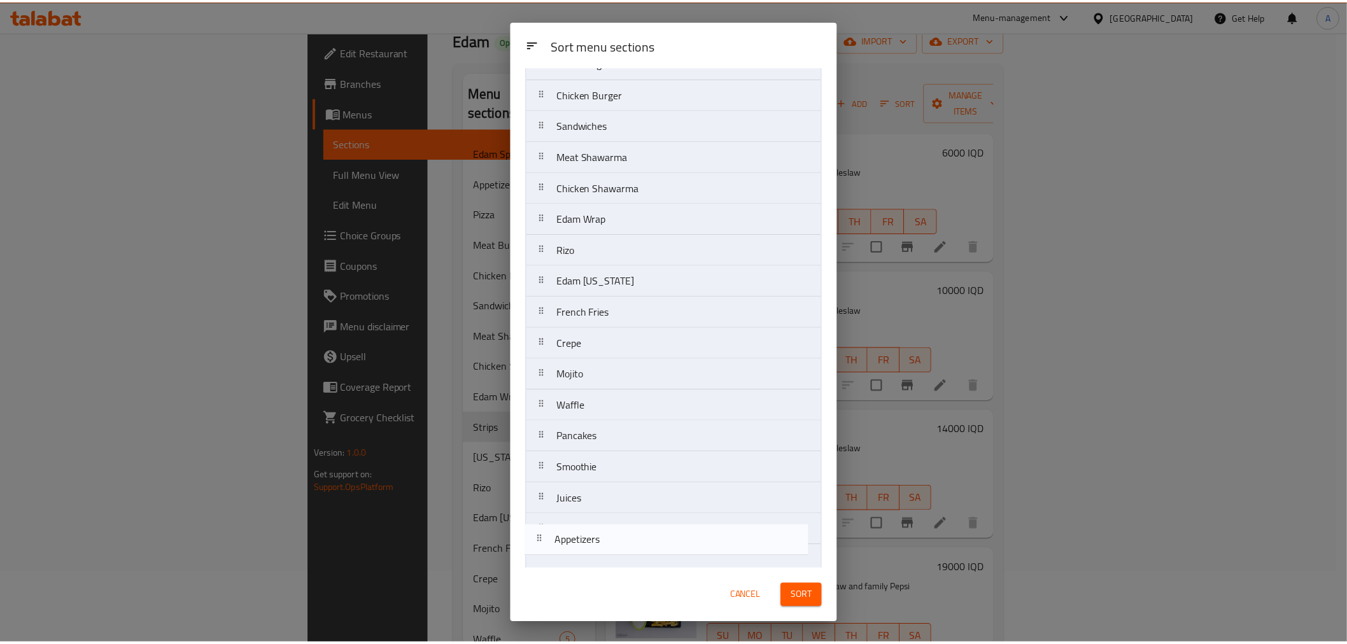
scroll to position [195, 0]
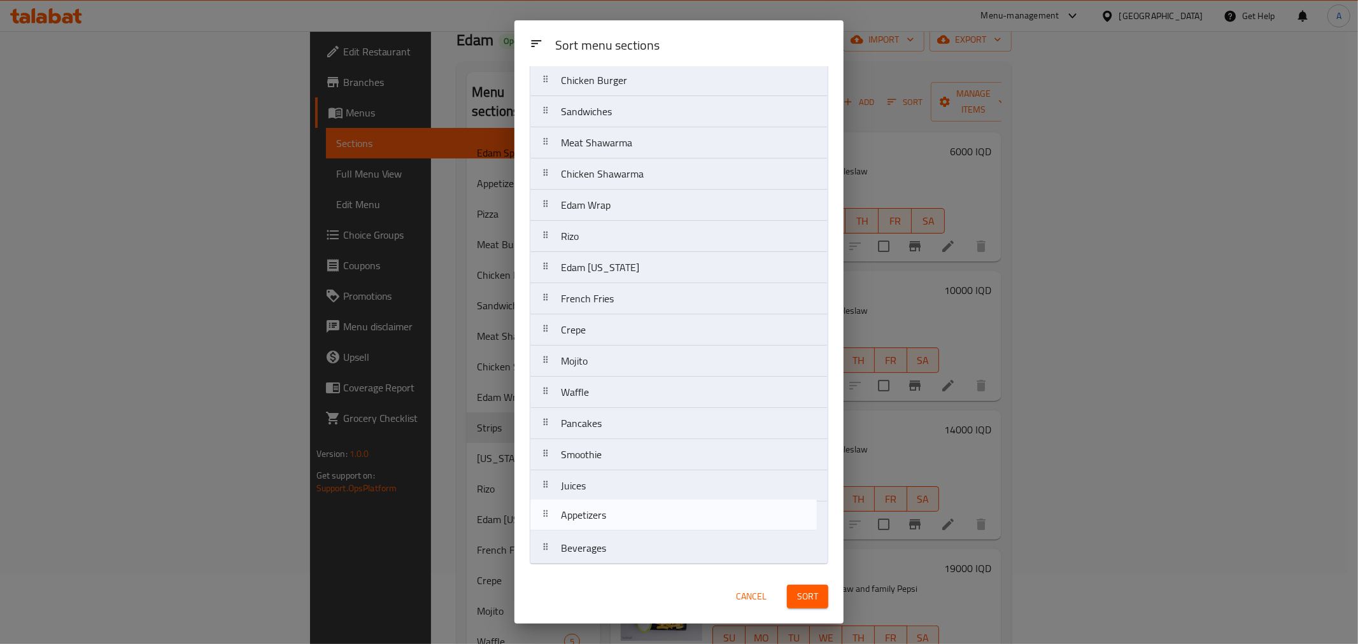
drag, startPoint x: 608, startPoint y: 146, endPoint x: 603, endPoint y: 529, distance: 382.6
click at [603, 529] on nav "Edam Special Offers Appetizers [US_STATE] Strips Pizza Meat Burger Chicken Burg…" at bounding box center [679, 236] width 299 height 656
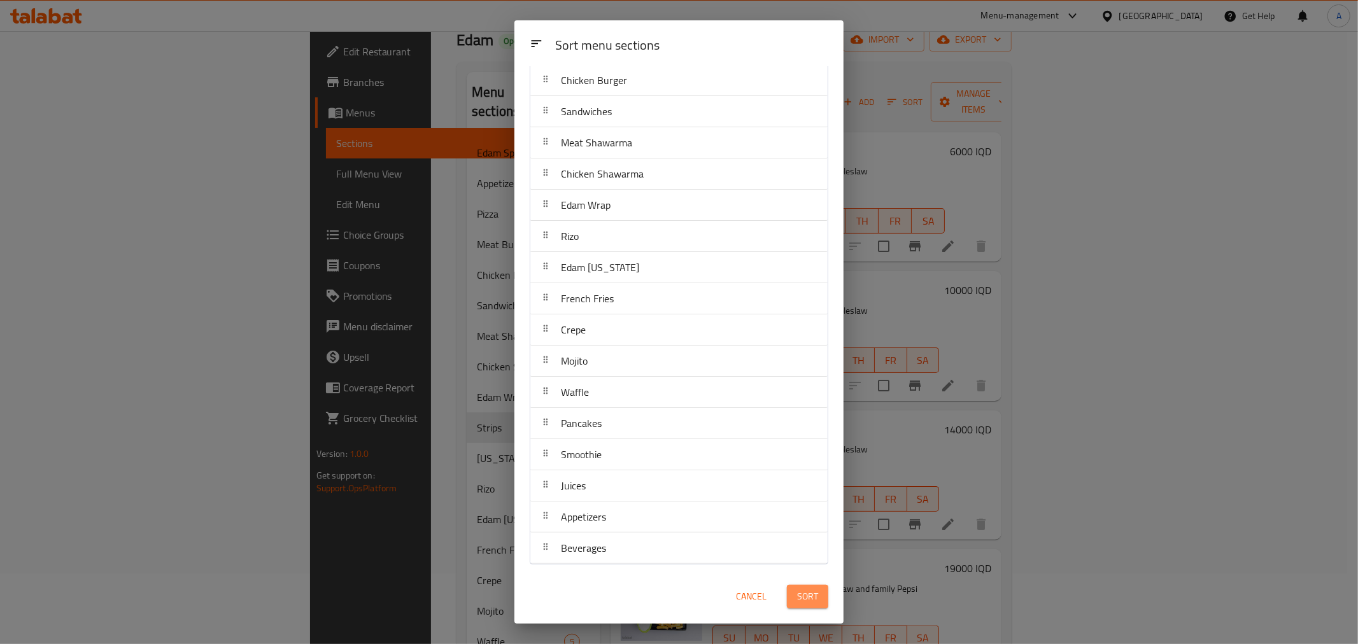
click at [794, 593] on button "Sort" at bounding box center [807, 597] width 41 height 24
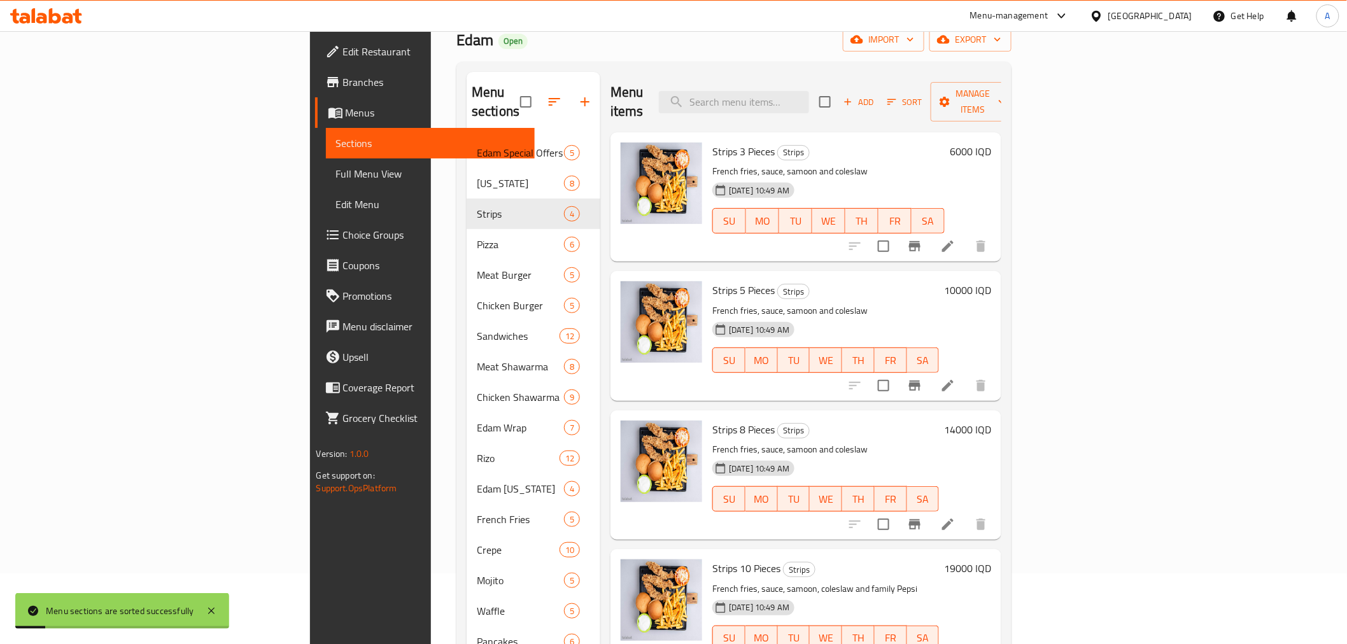
click at [627, 46] on div "Edam Open import export" at bounding box center [733, 40] width 555 height 24
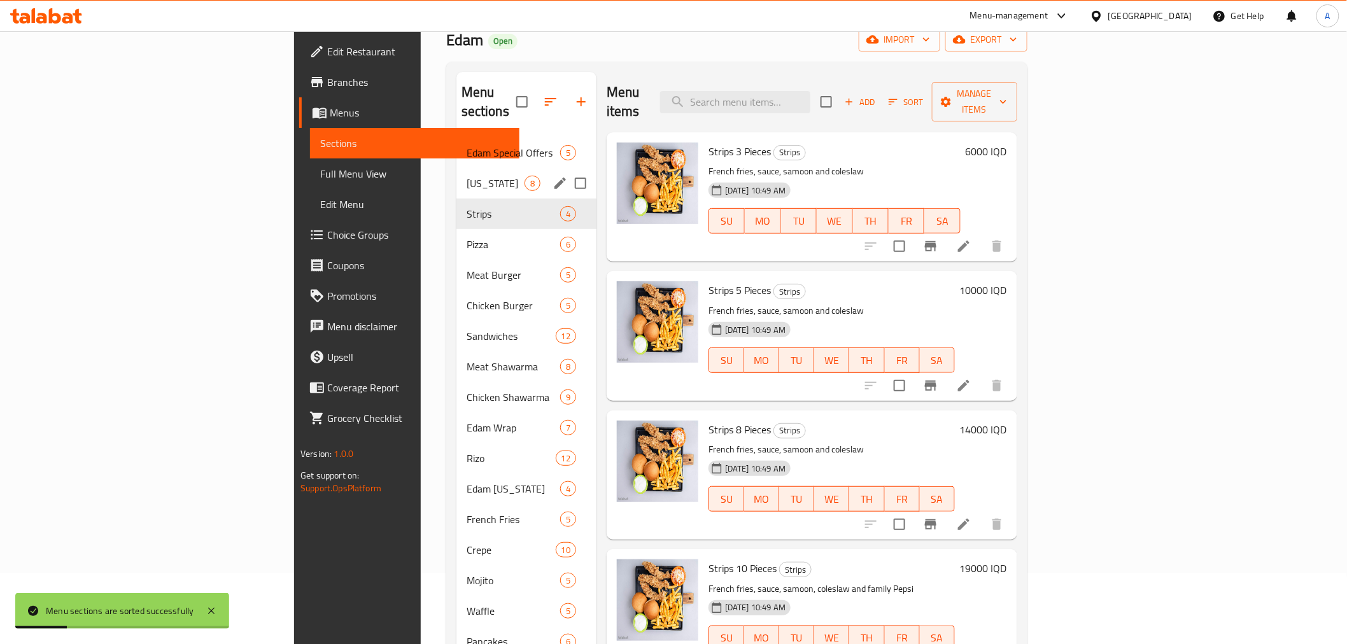
click at [456, 168] on div "[US_STATE] 8" at bounding box center [526, 183] width 140 height 31
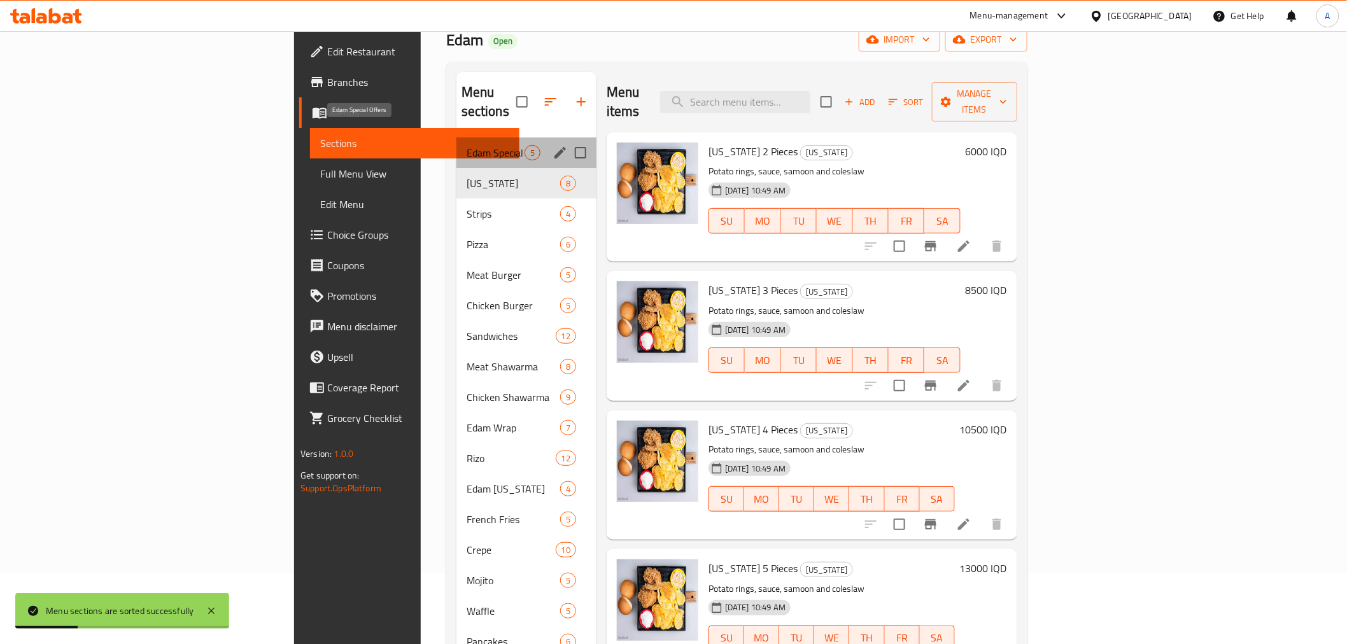
click at [467, 145] on span "Edam Special Offers" at bounding box center [496, 152] width 58 height 15
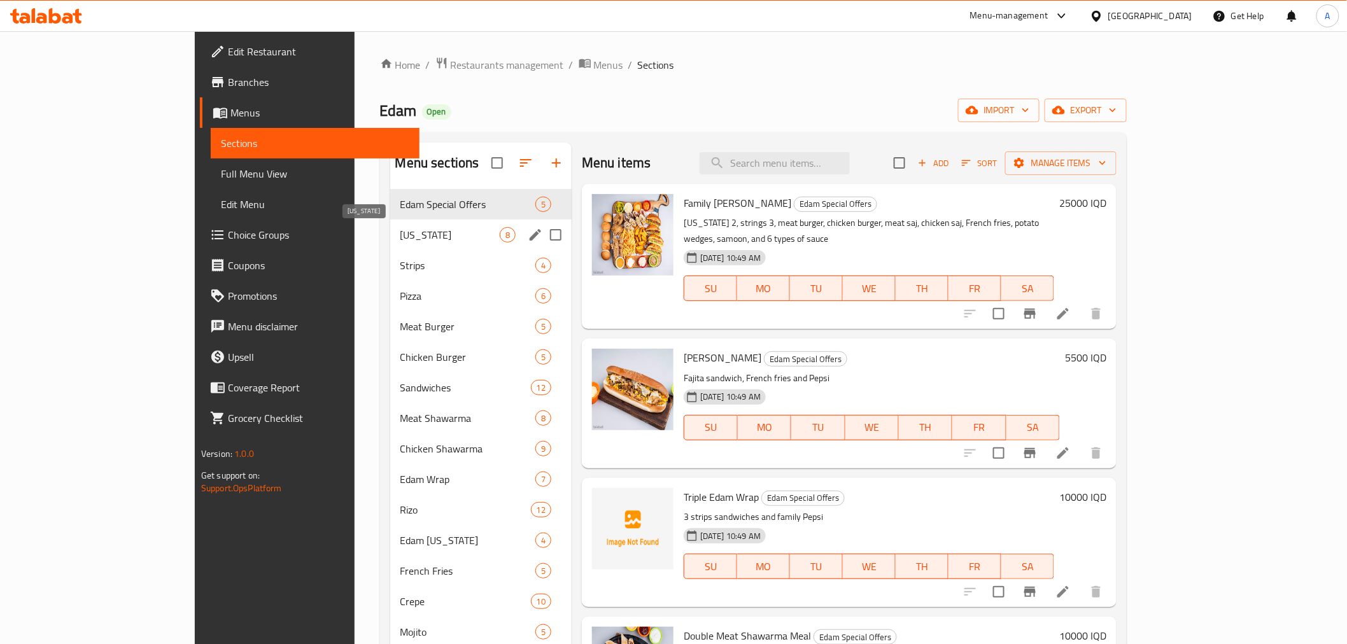
click at [400, 238] on span "[US_STATE]" at bounding box center [449, 234] width 99 height 15
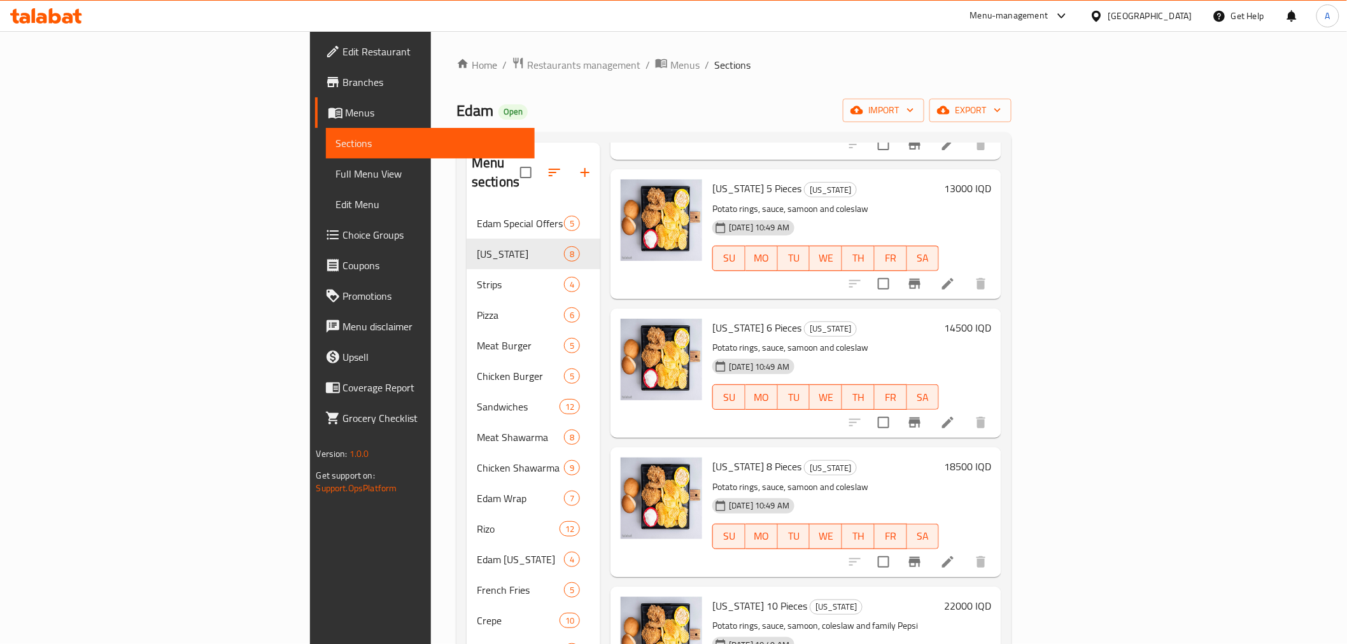
click at [698, 73] on div "Home / Restaurants management / Menus / Sections Edam Open import export Menu s…" at bounding box center [733, 461] width 555 height 808
click at [666, 83] on div "Home / Restaurants management / Menus / Sections Edam Open import export Menu s…" at bounding box center [733, 461] width 555 height 808
click at [626, 66] on ol "Home / Restaurants management / Menus / Sections" at bounding box center [733, 65] width 555 height 17
click at [714, 67] on span "Sections" at bounding box center [732, 64] width 36 height 15
click at [557, 121] on div "Edam Open import export" at bounding box center [733, 111] width 555 height 24
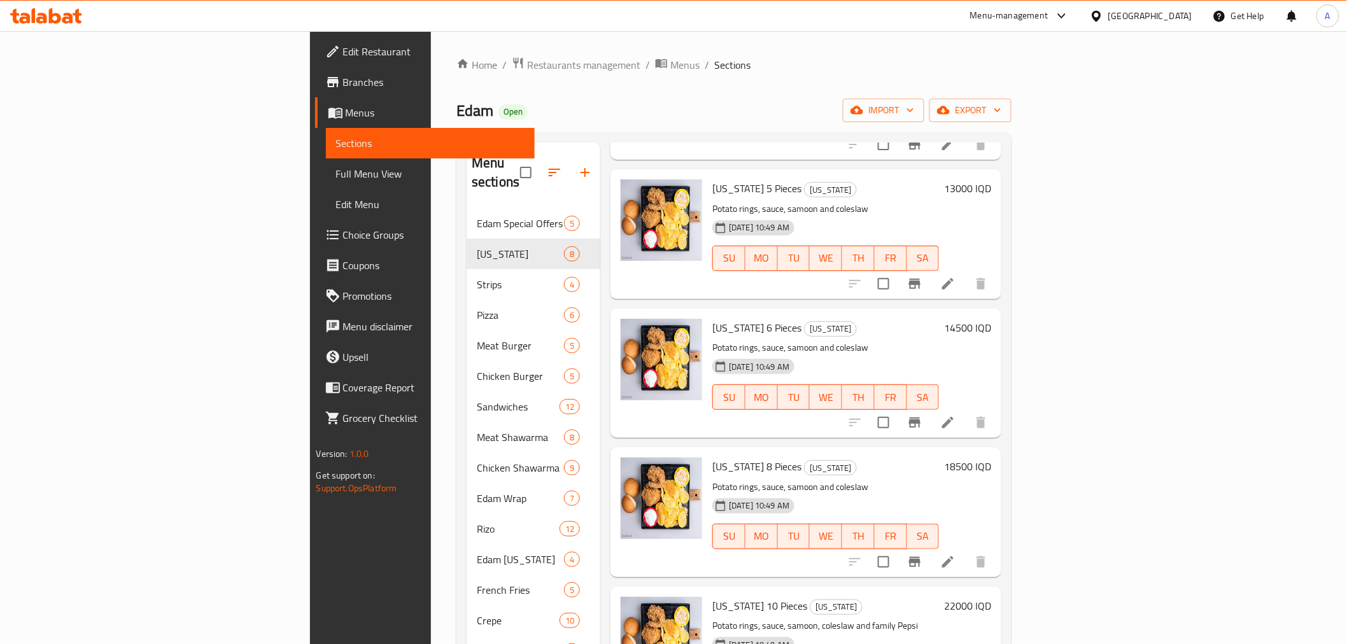
click at [714, 66] on span "Sections" at bounding box center [732, 64] width 36 height 15
drag, startPoint x: 530, startPoint y: 69, endPoint x: 553, endPoint y: 65, distance: 22.6
click at [553, 65] on ol "Home / Restaurants management / Menus / Sections" at bounding box center [733, 65] width 555 height 17
click at [568, 71] on ol "Home / Restaurants management / Menus / Sections" at bounding box center [733, 65] width 555 height 17
drag, startPoint x: 523, startPoint y: 65, endPoint x: 530, endPoint y: 69, distance: 8.5
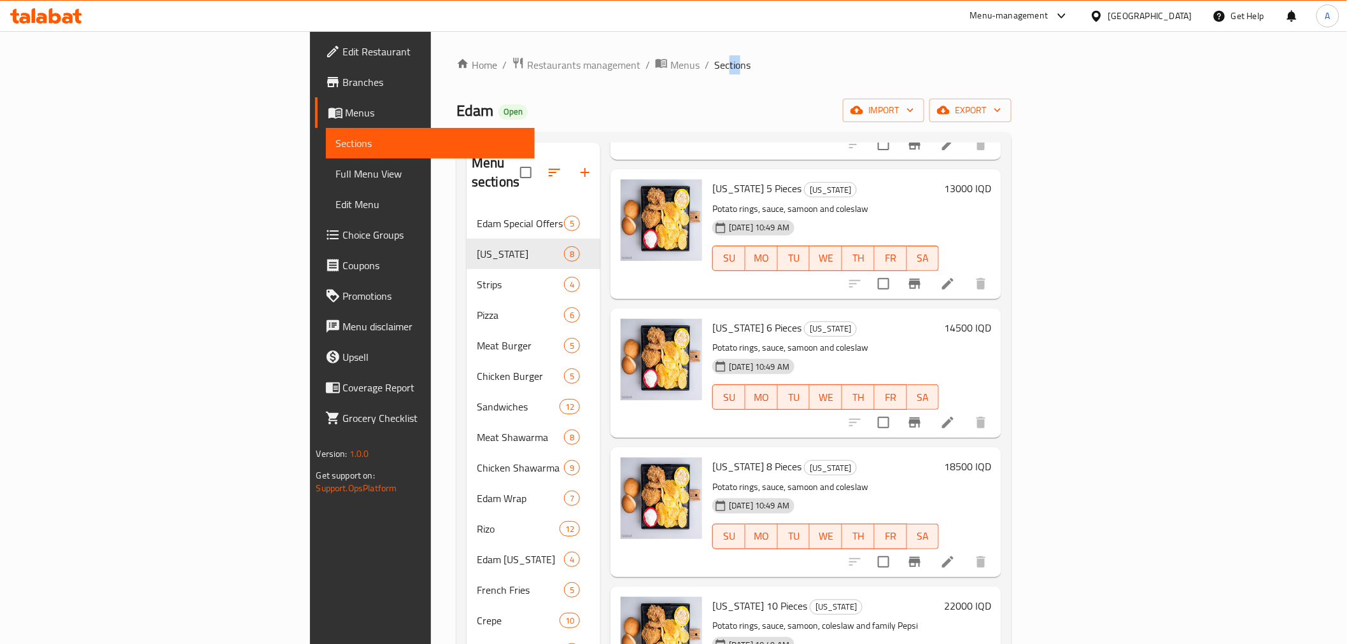
click at [714, 69] on span "Sections" at bounding box center [732, 64] width 36 height 15
click at [714, 67] on span "Sections" at bounding box center [732, 64] width 36 height 15
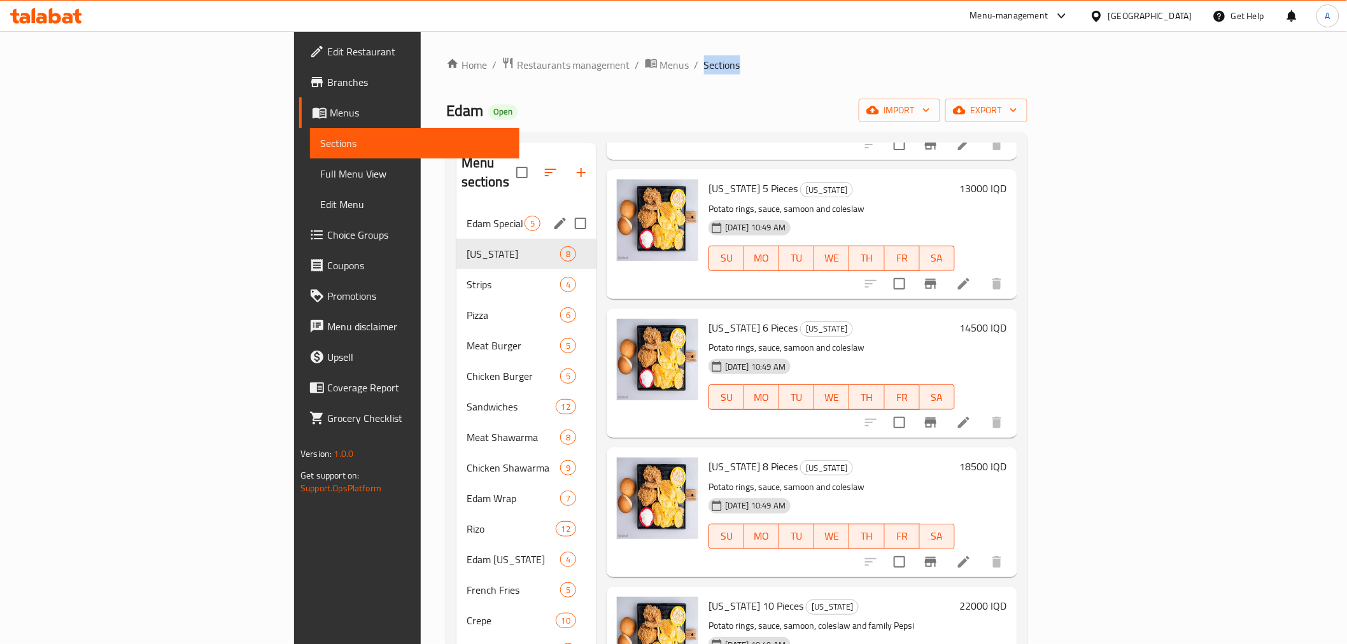
click at [467, 216] on span "Edam Special Offers" at bounding box center [496, 223] width 58 height 15
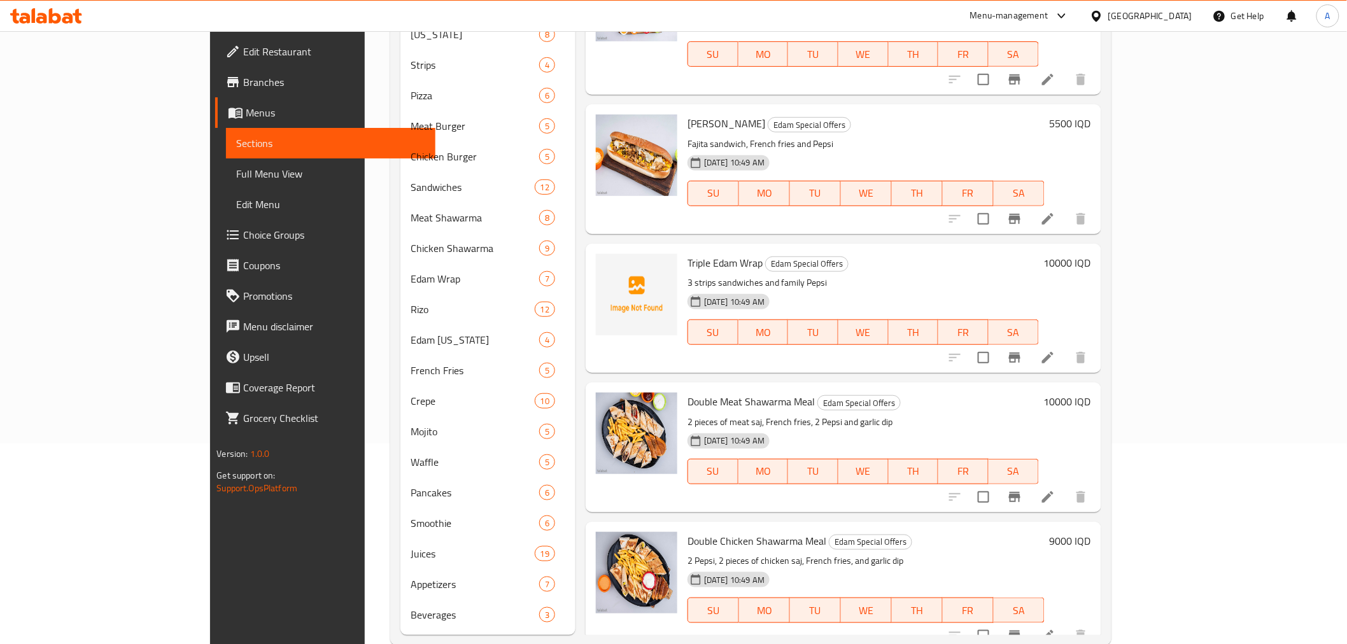
scroll to position [227, 0]
